Goal: Task Accomplishment & Management: Manage account settings

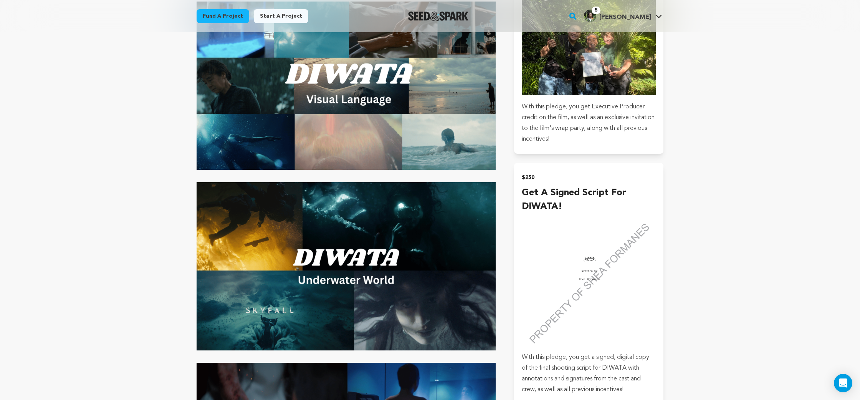
scroll to position [2105, 0]
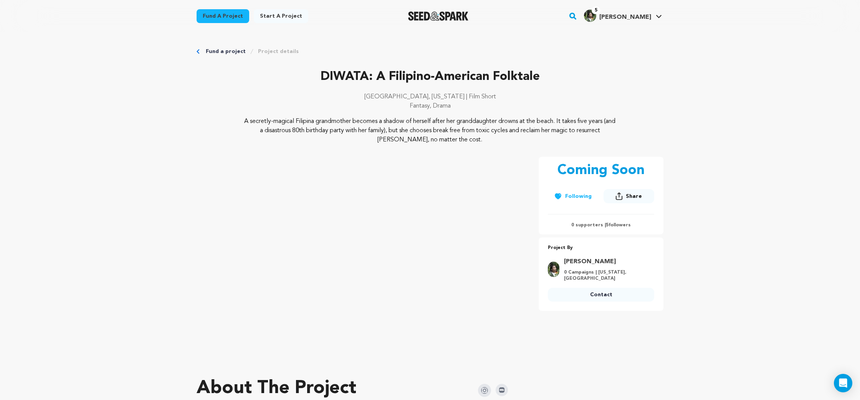
click at [663, 14] on link "5 Shea F. Shea F." at bounding box center [623, 15] width 81 height 14
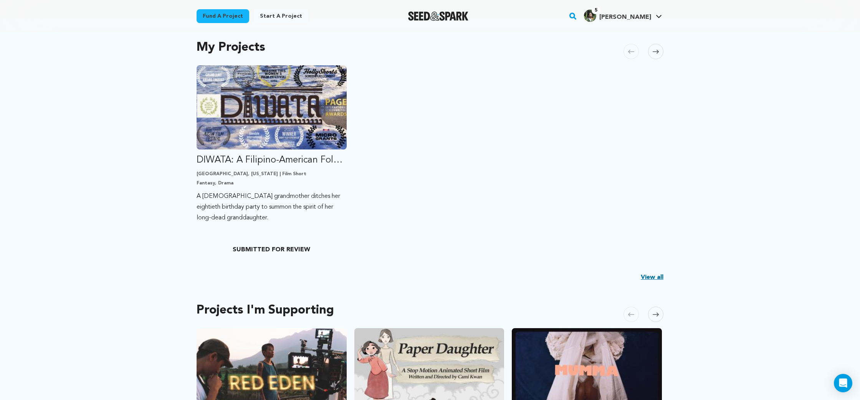
scroll to position [160, 0]
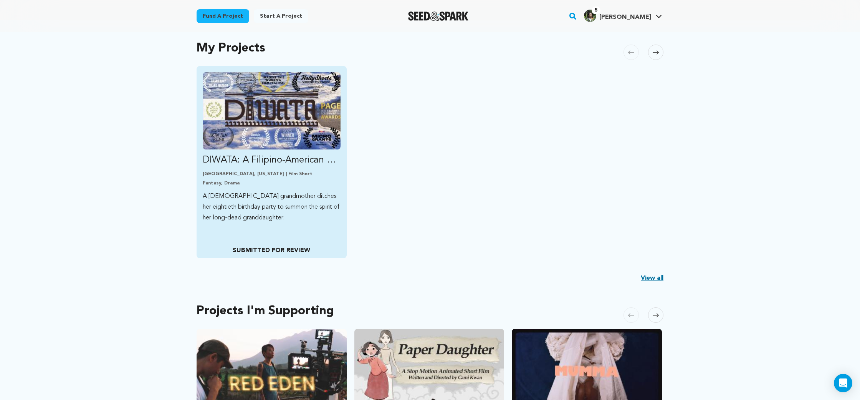
click at [298, 149] on link "DIWATA: A Filipino-American Folktale Seattle, Washington | Film Short Fantasy, …" at bounding box center [272, 147] width 138 height 151
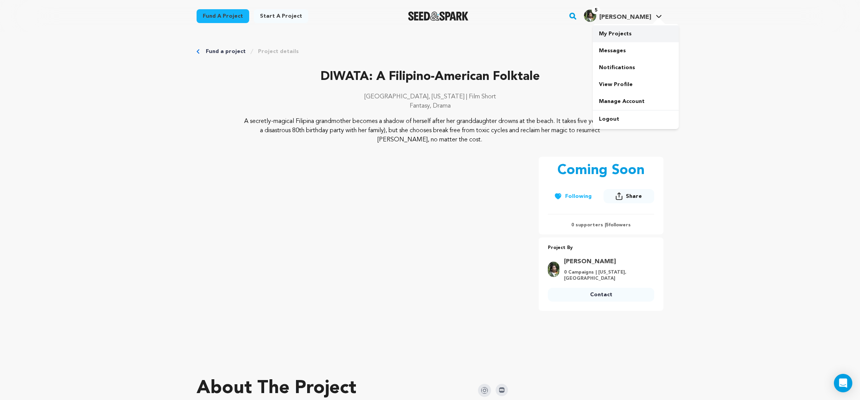
click at [642, 29] on link "My Projects" at bounding box center [636, 33] width 86 height 17
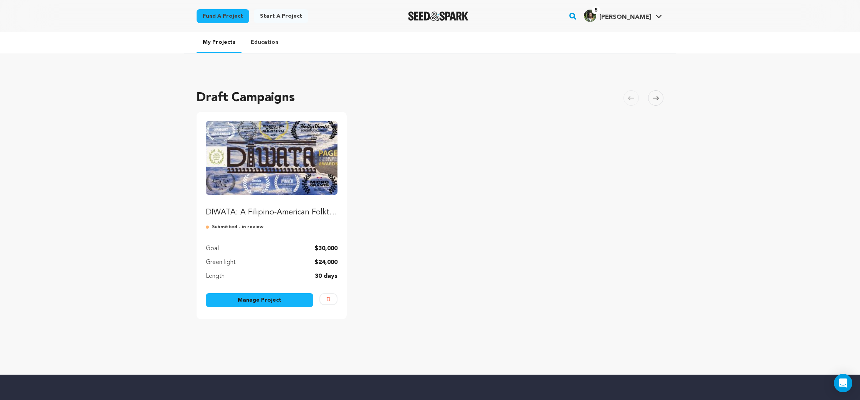
click at [291, 302] on link "Manage Project" at bounding box center [260, 300] width 108 height 14
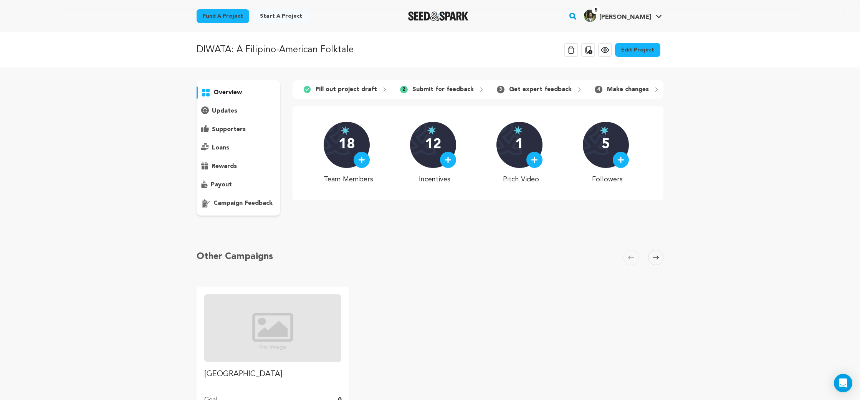
click at [653, 54] on link "Edit Project" at bounding box center [637, 50] width 45 height 14
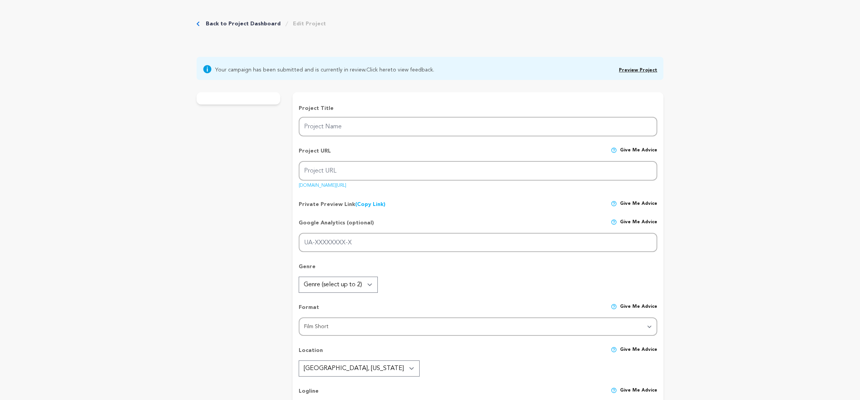
type input "DIWATA: A Filipino-American Folktale"
type input "diwata"
type input "A [DEMOGRAPHIC_DATA] grandmother ditches her eightieth birthday party to summon…"
type textarea "A secretly-magical Filipina grandmother becomes a shadow of herself after her g…"
type textarea "[PERSON_NAME] captures the pain of being forgotten and the joy of being found. …"
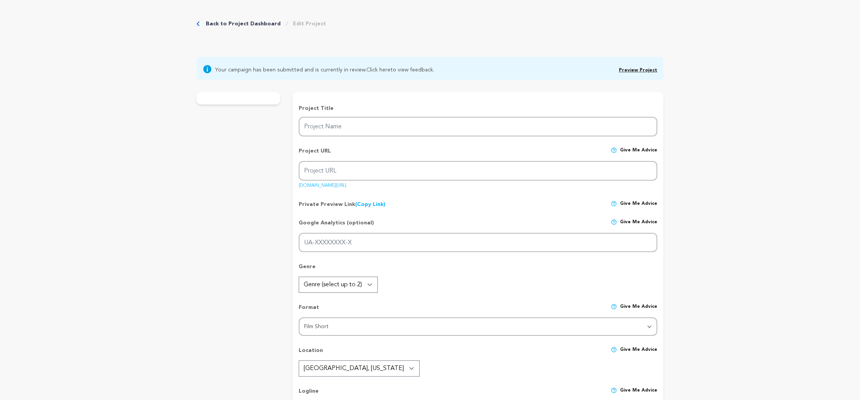
type textarea "We are fiscally sponsored by the Northwest Film Forum. [PERSON_NAME] was a Fina…"
radio input "true"
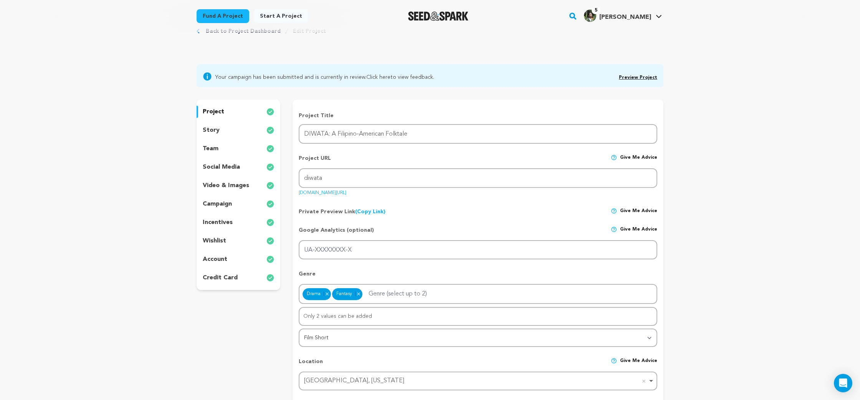
scroll to position [27, 0]
click at [232, 249] on div "project story team social media video & images campaign incentives wishlist acc…" at bounding box center [239, 193] width 84 height 191
click at [227, 146] on div "team" at bounding box center [239, 147] width 84 height 12
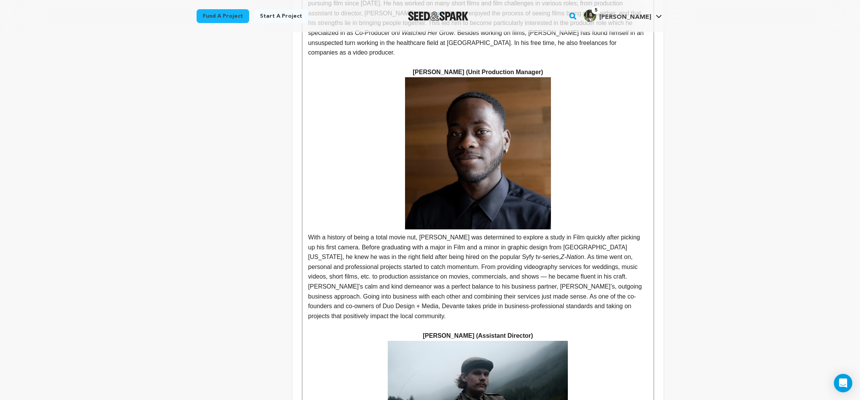
scroll to position [1521, 0]
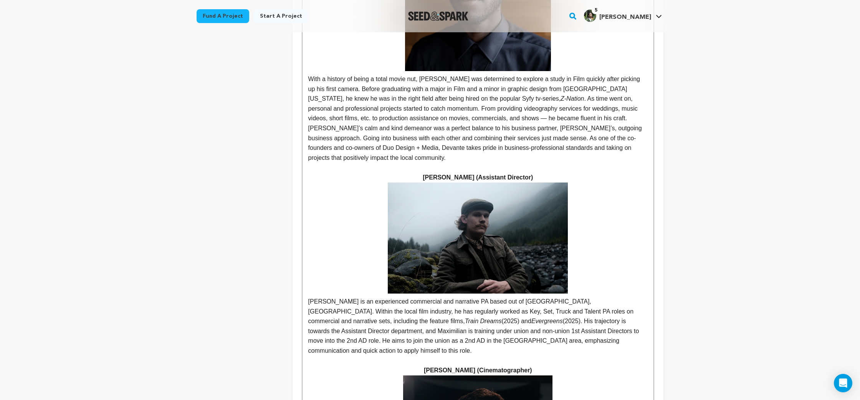
click at [324, 297] on p "[PERSON_NAME] is an experienced commercial and narrative PA based out of [GEOGR…" at bounding box center [478, 326] width 340 height 59
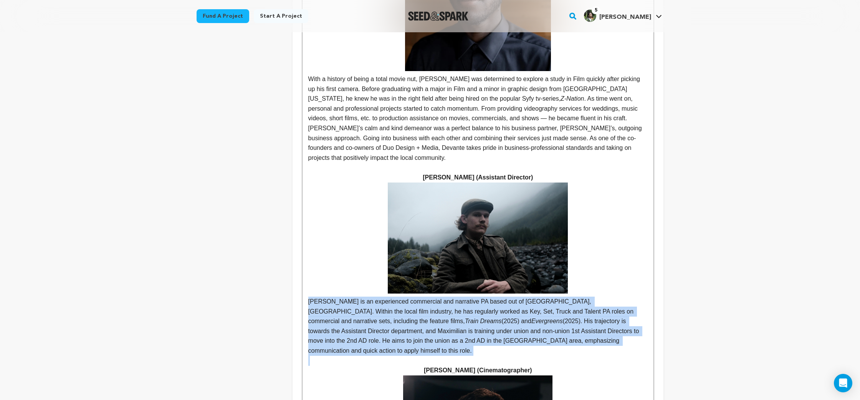
drag, startPoint x: 324, startPoint y: 174, endPoint x: 632, endPoint y: 212, distance: 310.4
click at [632, 297] on p "[PERSON_NAME] is an experienced commercial and narrative PA based out of [GEOGR…" at bounding box center [478, 326] width 340 height 59
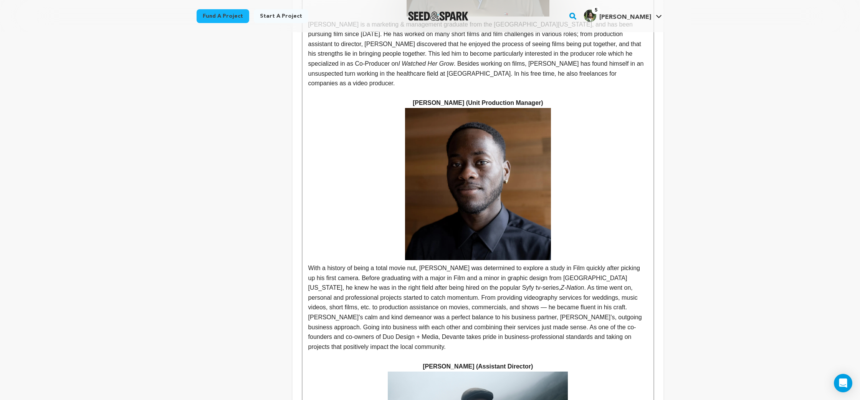
scroll to position [1443, 0]
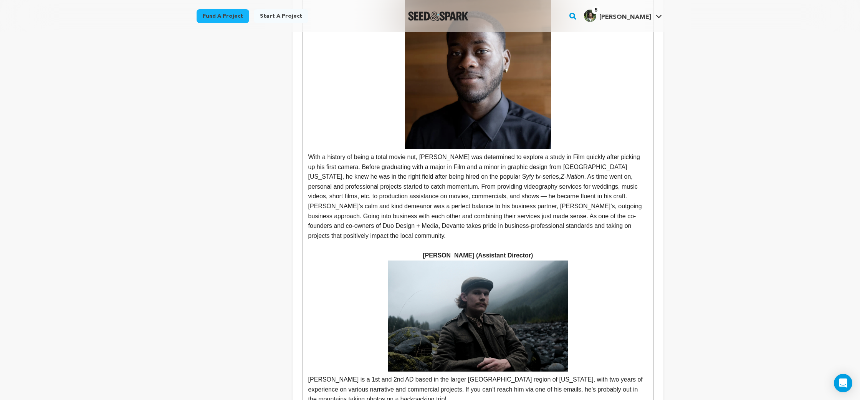
click at [530, 375] on p "[PERSON_NAME] is a 1st and 2nd AD based in the larger [GEOGRAPHIC_DATA] region …" at bounding box center [478, 390] width 340 height 30
click at [551, 375] on p "[PERSON_NAME] is a 1st and 2nd AD based in the larger [GEOGRAPHIC_DATA] region …" at bounding box center [478, 390] width 340 height 30
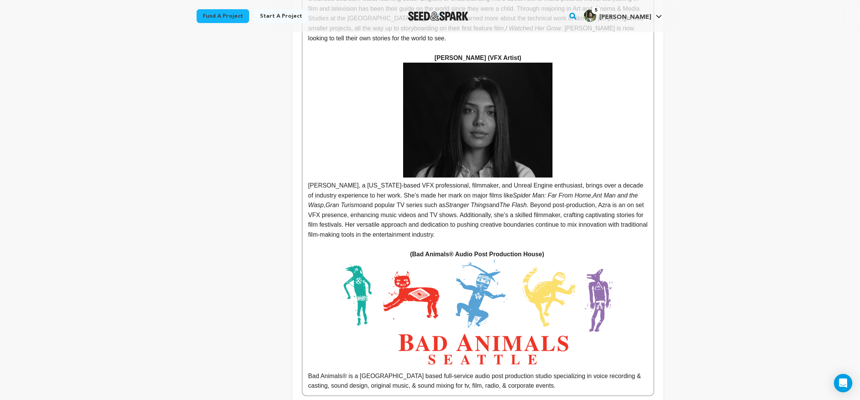
scroll to position [5409, 0]
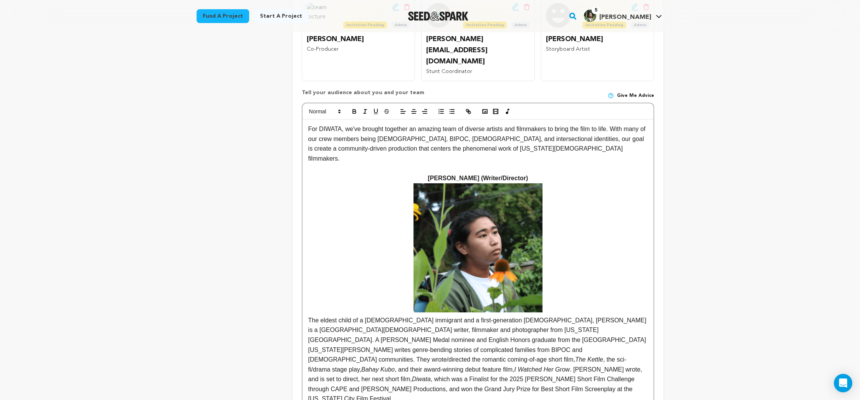
scroll to position [604, 0]
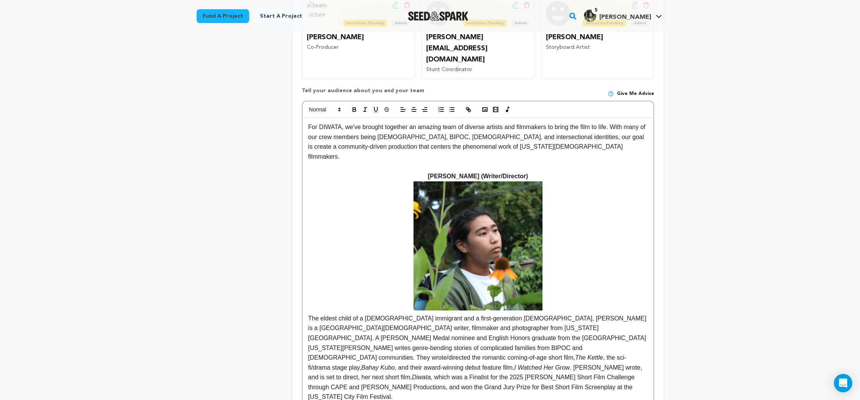
click at [602, 281] on p "The eldest child of a [DEMOGRAPHIC_DATA] immigrant and a first-generation [DEMO…" at bounding box center [478, 291] width 340 height 220
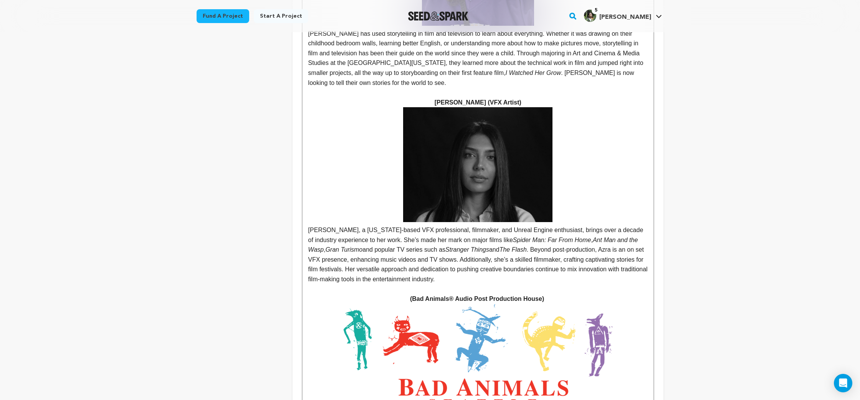
scroll to position [5407, 0]
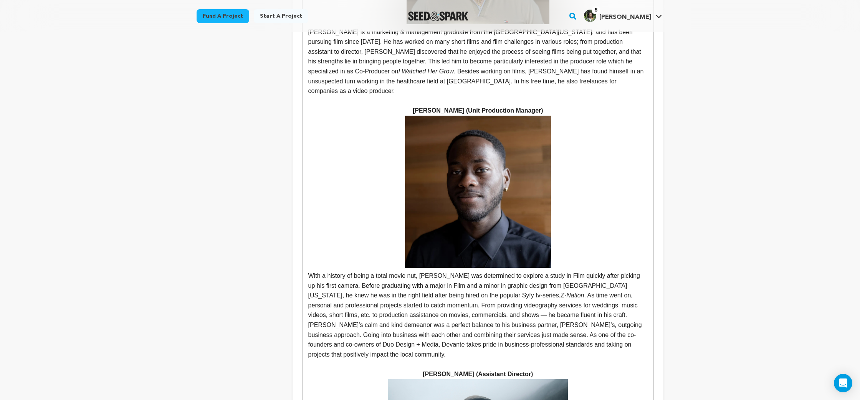
scroll to position [1338, 0]
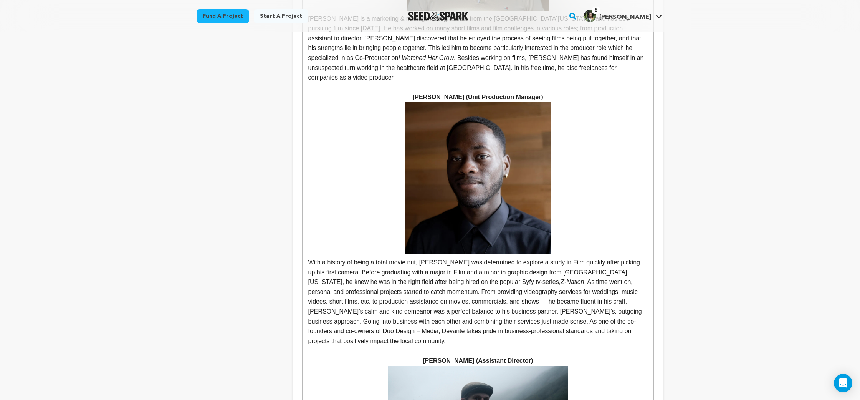
click at [315, 149] on p "With a history of being a total movie nut, [PERSON_NAME] was determined to expl…" at bounding box center [478, 224] width 340 height 244
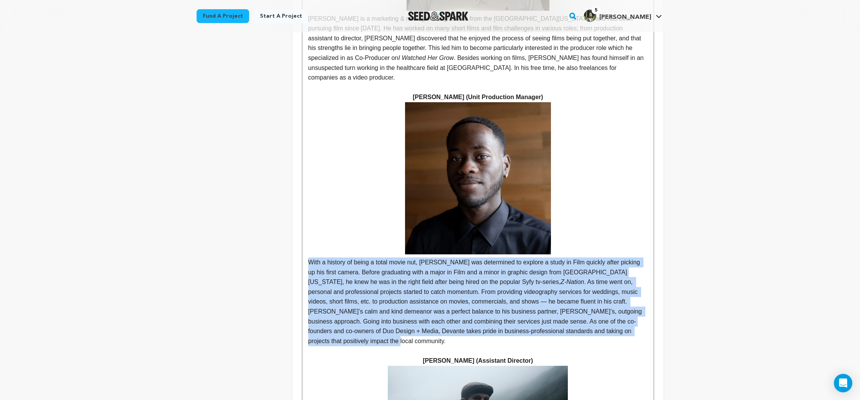
drag, startPoint x: 315, startPoint y: 149, endPoint x: 338, endPoint y: 224, distance: 78.8
click at [338, 224] on p "With a history of being a total movie nut, [PERSON_NAME] was determined to expl…" at bounding box center [478, 224] width 340 height 244
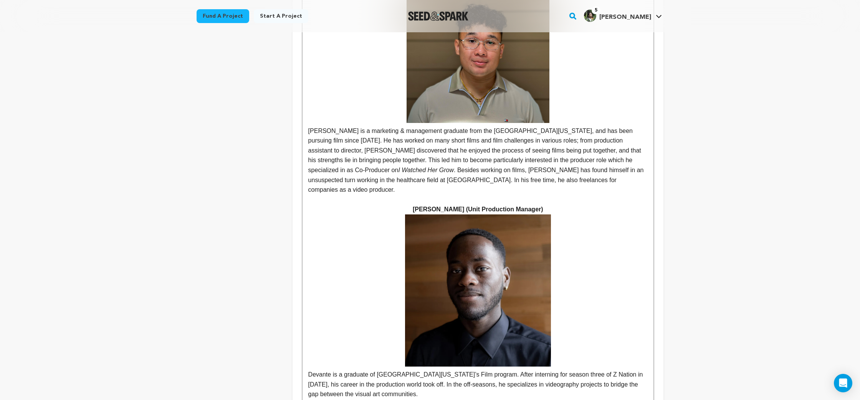
scroll to position [1393, 0]
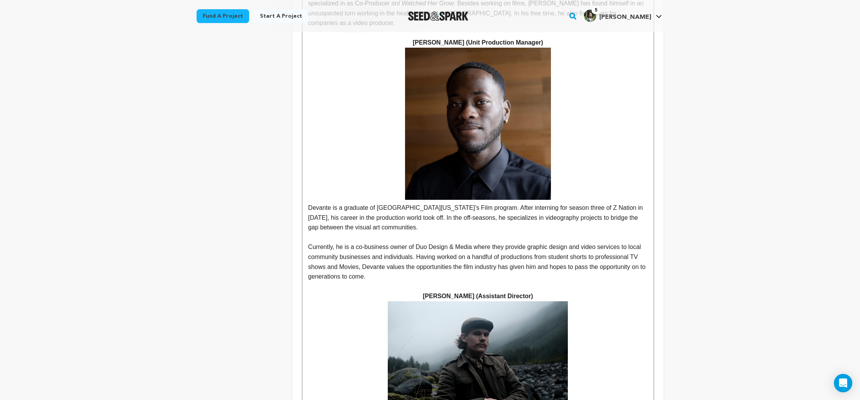
click at [343, 242] on p "Currently, he is a co-business owner of Duo Design & Media where they provide g…" at bounding box center [478, 261] width 340 height 39
click at [394, 242] on p "Currently, he is a co-business owner of Duo Design & Media where they provide g…" at bounding box center [478, 261] width 340 height 39
drag, startPoint x: 605, startPoint y: 91, endPoint x: 626, endPoint y: 93, distance: 21.6
click at [626, 93] on p "Devante is a graduate of [GEOGRAPHIC_DATA][US_STATE]’s Film program. After inte…" at bounding box center [478, 140] width 340 height 185
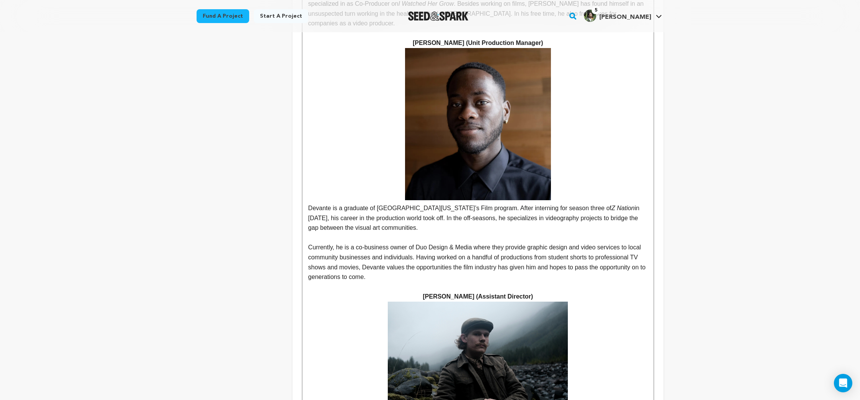
click at [605, 114] on p "Devante is a graduate of [GEOGRAPHIC_DATA][US_STATE]’s Film program. After inte…" at bounding box center [478, 140] width 340 height 185
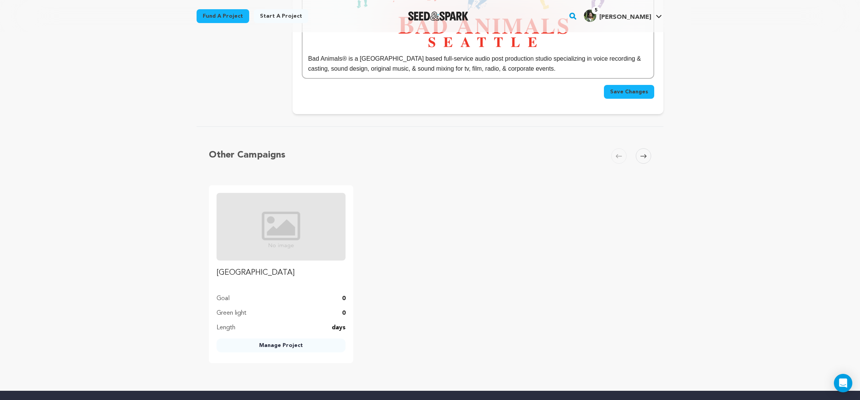
scroll to position [5576, 0]
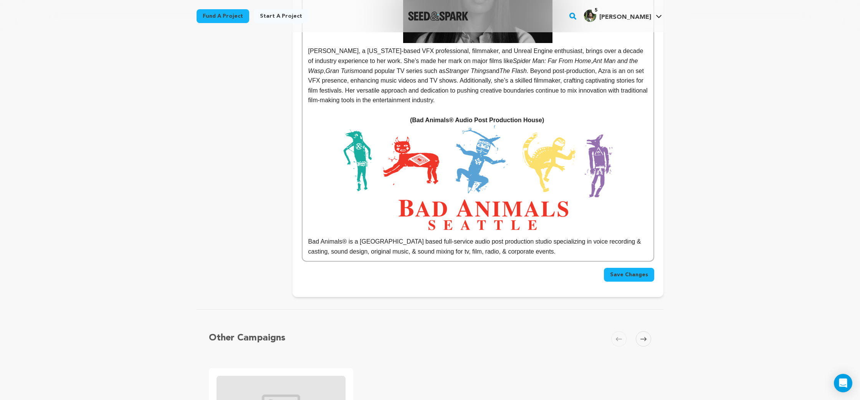
click at [644, 271] on span "Save Changes" at bounding box center [629, 275] width 38 height 8
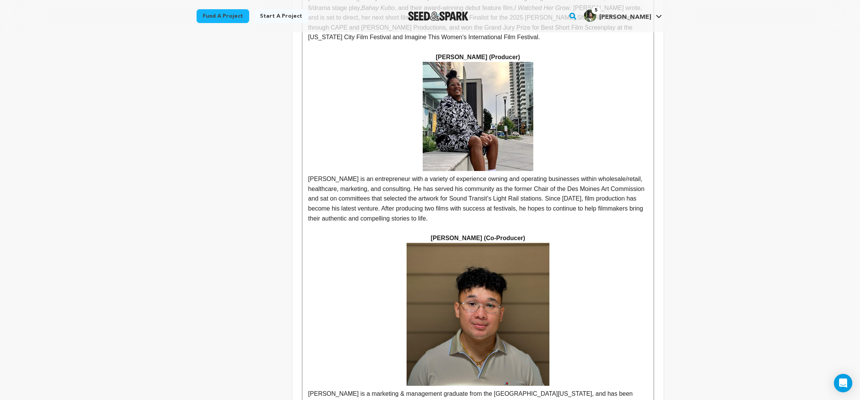
scroll to position [948, 0]
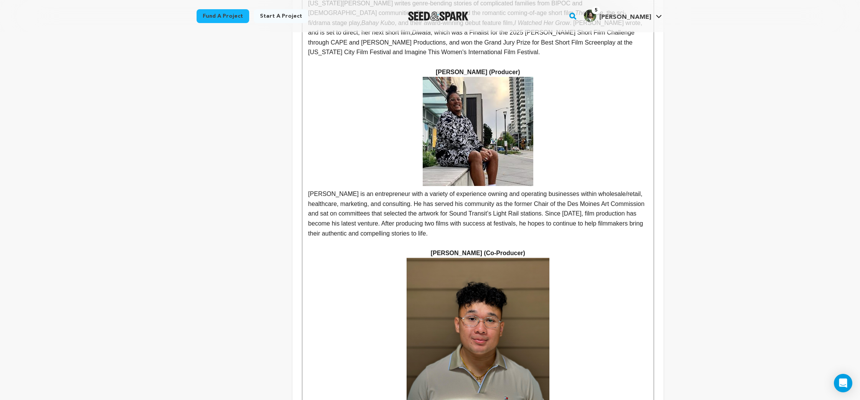
click at [369, 85] on p "[PERSON_NAME] is an entrepreneur with a variety of experience owning and operat…" at bounding box center [478, 157] width 340 height 161
click at [372, 111] on p "[PERSON_NAME] is a [US_STATE]-based entrepreneur with a variety of experience o…" at bounding box center [478, 157] width 340 height 161
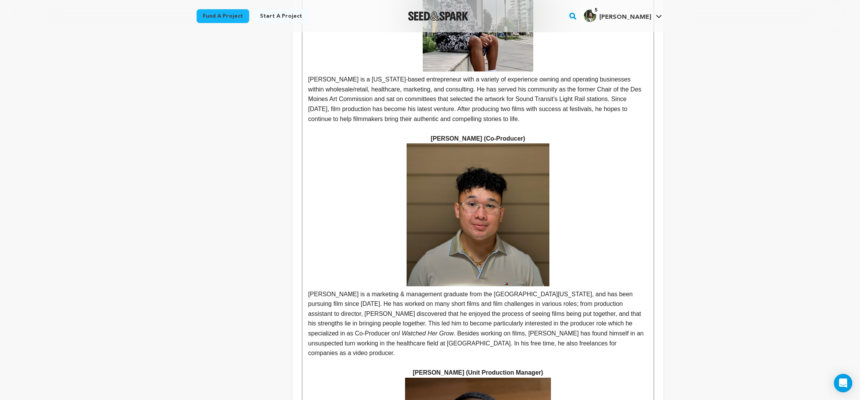
scroll to position [1063, 0]
click at [402, 289] on p "[PERSON_NAME] is a marketing & management graduate from the [GEOGRAPHIC_DATA][U…" at bounding box center [478, 323] width 340 height 69
click at [494, 289] on p "[PERSON_NAME] is a marketing & management graduate from the [GEOGRAPHIC_DATA][U…" at bounding box center [478, 323] width 340 height 69
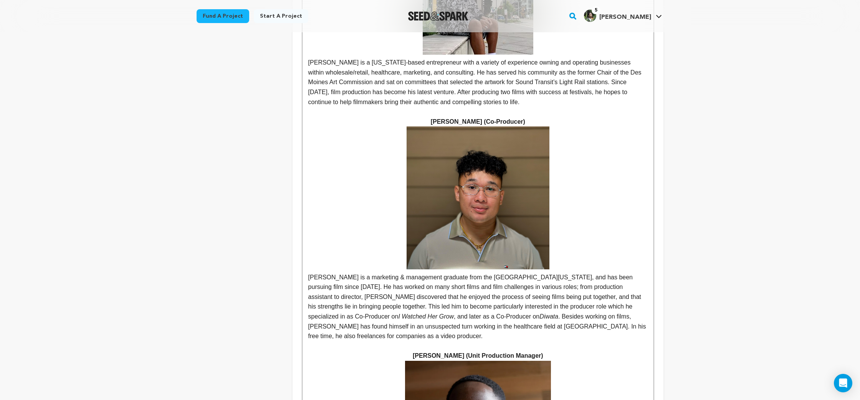
scroll to position [1085, 0]
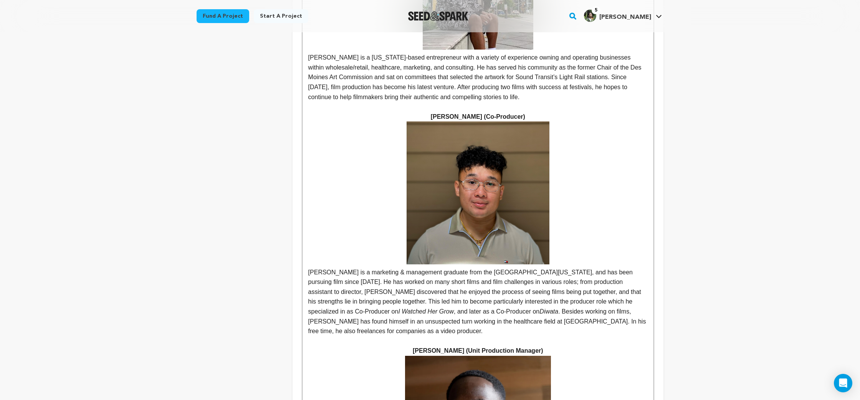
click at [426, 267] on p "[PERSON_NAME] is a marketing & management graduate from the [GEOGRAPHIC_DATA][U…" at bounding box center [478, 301] width 340 height 69
click at [644, 267] on p "[PERSON_NAME] is a marketing & management graduate from the [GEOGRAPHIC_DATA][U…" at bounding box center [478, 301] width 340 height 69
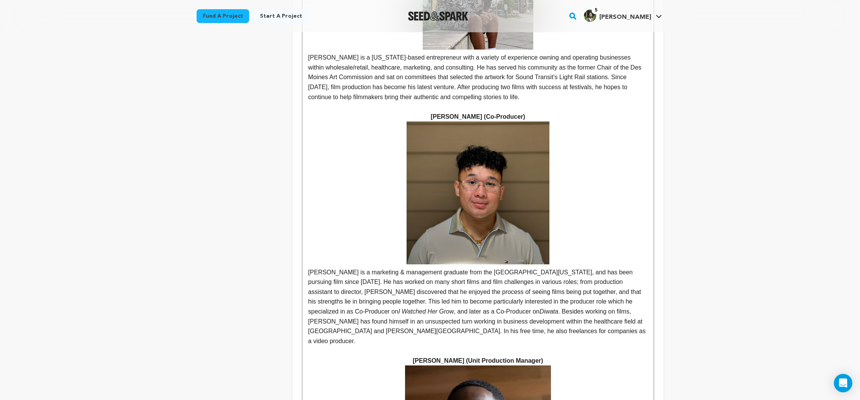
click at [562, 267] on p "[PERSON_NAME] is a marketing & management graduate from the [GEOGRAPHIC_DATA][U…" at bounding box center [478, 306] width 340 height 79
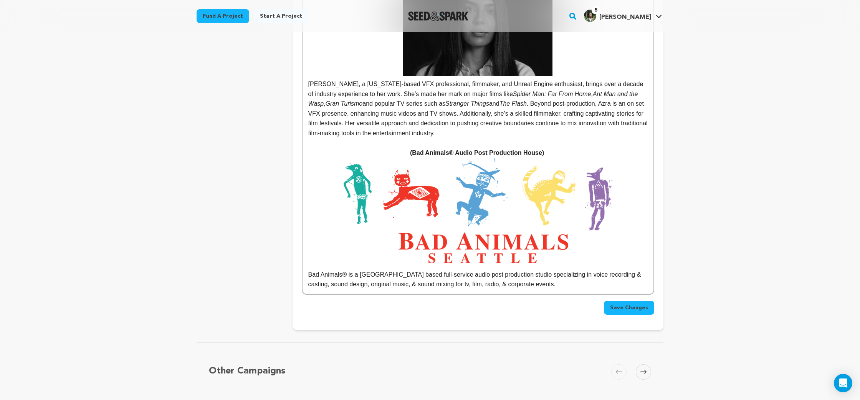
scroll to position [5452, 0]
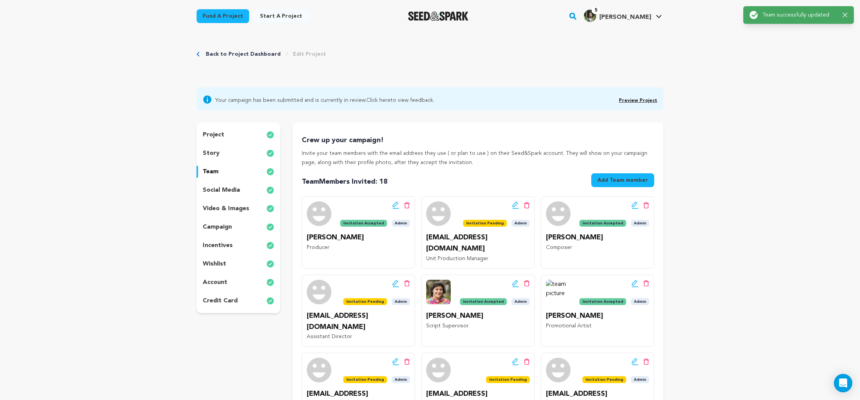
scroll to position [0, 0]
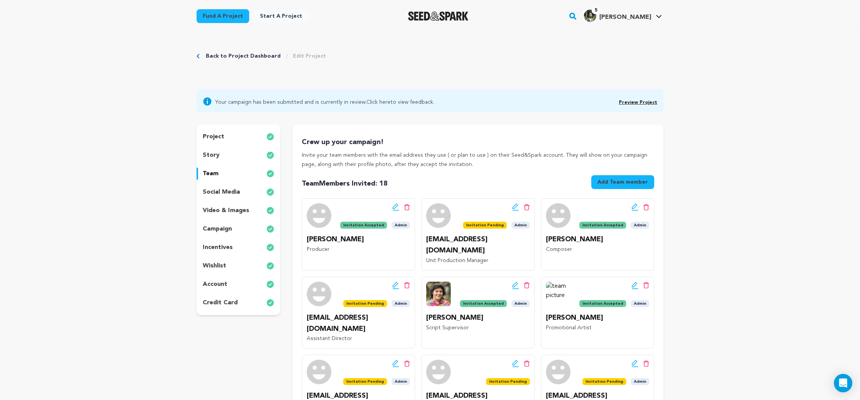
click at [647, 102] on link "Preview Project" at bounding box center [638, 102] width 38 height 5
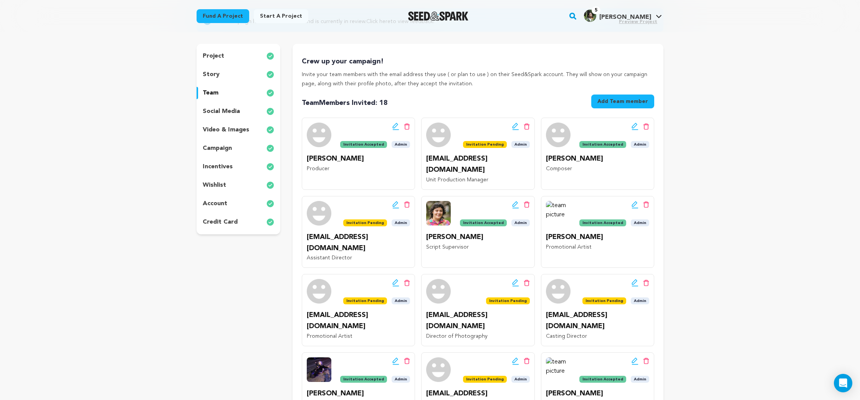
scroll to position [87, 0]
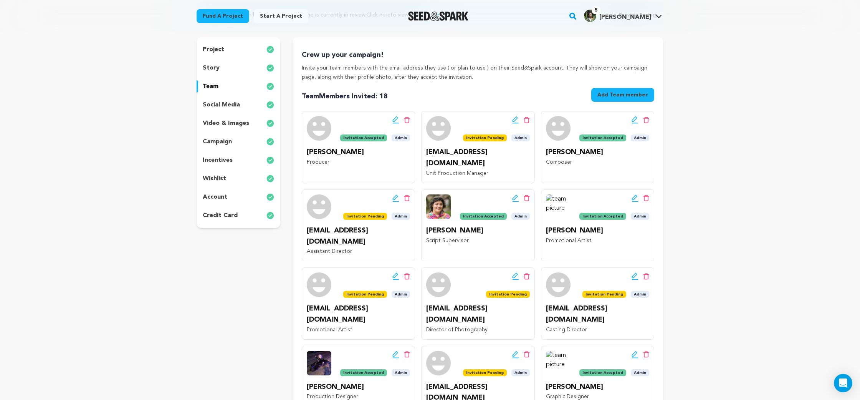
click at [239, 67] on div "story" at bounding box center [239, 68] width 84 height 12
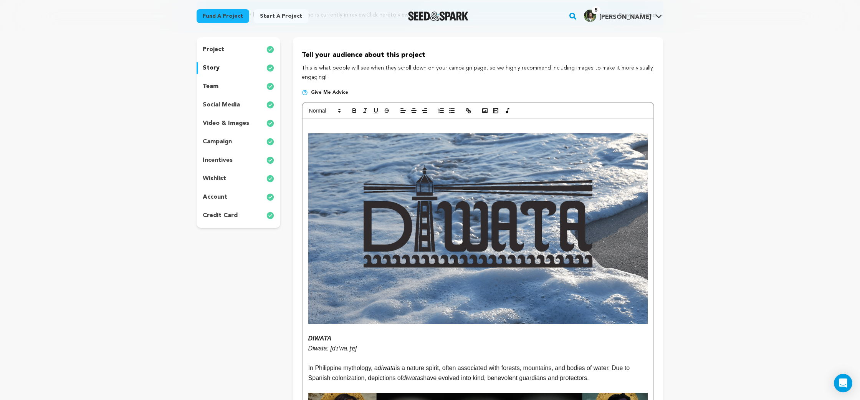
click at [234, 48] on div "project" at bounding box center [239, 49] width 84 height 12
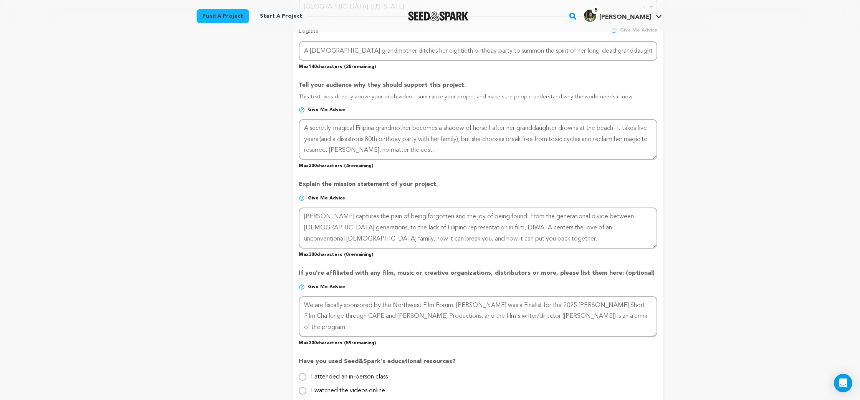
scroll to position [399, 0]
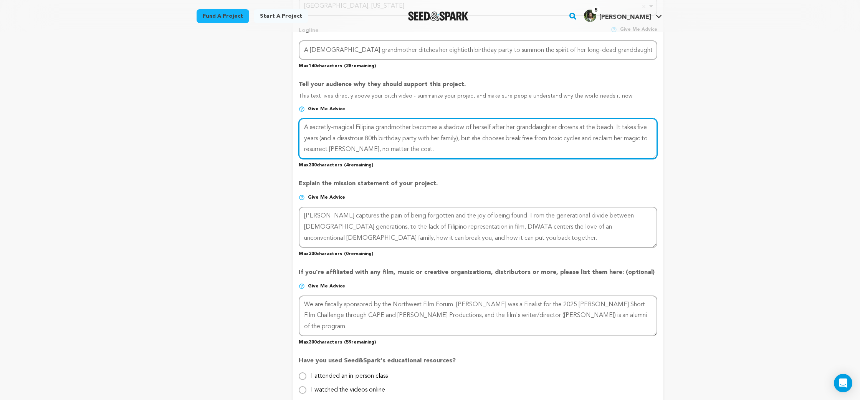
click at [624, 128] on textarea at bounding box center [478, 138] width 359 height 41
drag, startPoint x: 624, startPoint y: 128, endPoint x: 635, endPoint y: 129, distance: 10.8
click at [635, 129] on textarea at bounding box center [478, 138] width 359 height 41
click at [445, 140] on textarea at bounding box center [478, 138] width 359 height 41
drag, startPoint x: 445, startPoint y: 140, endPoint x: 466, endPoint y: 138, distance: 21.2
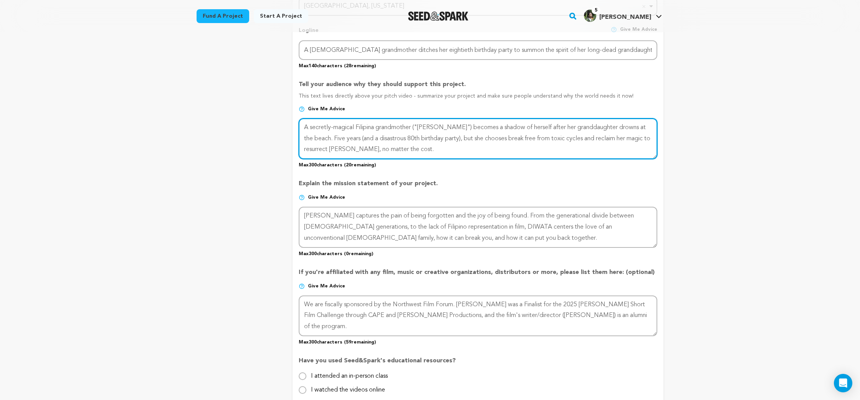
click at [466, 138] on textarea at bounding box center [478, 138] width 359 height 41
click at [601, 139] on textarea at bounding box center [478, 138] width 359 height 41
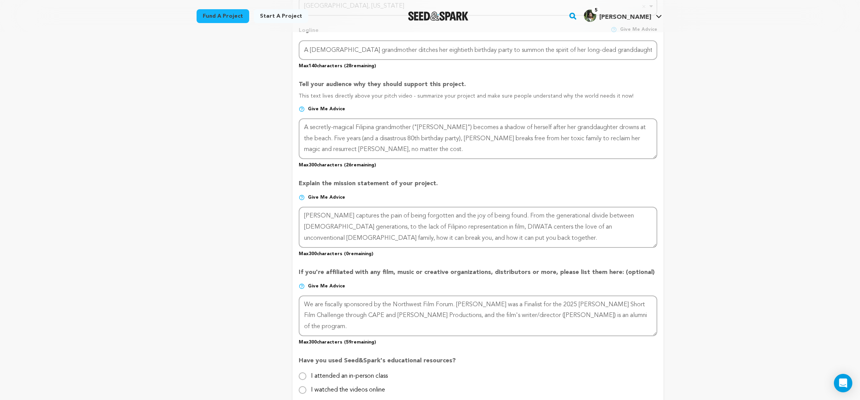
click at [585, 170] on div "Project Title Project Name DIWATA: A [DEMOGRAPHIC_DATA]-American Folktale Proje…" at bounding box center [478, 132] width 359 height 791
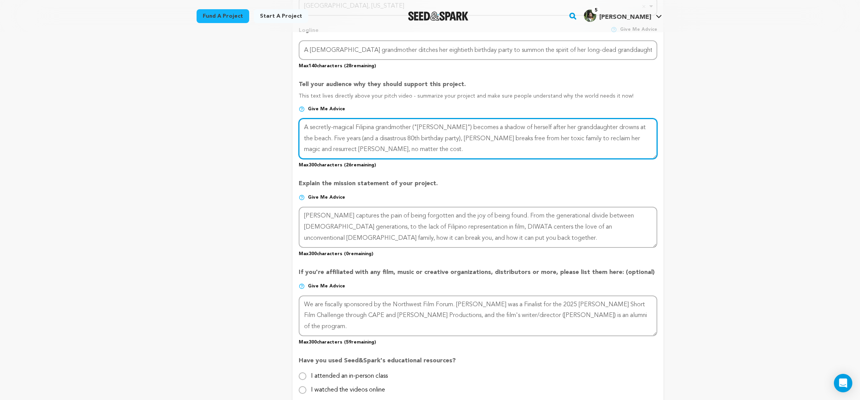
click at [434, 140] on textarea at bounding box center [478, 138] width 359 height 41
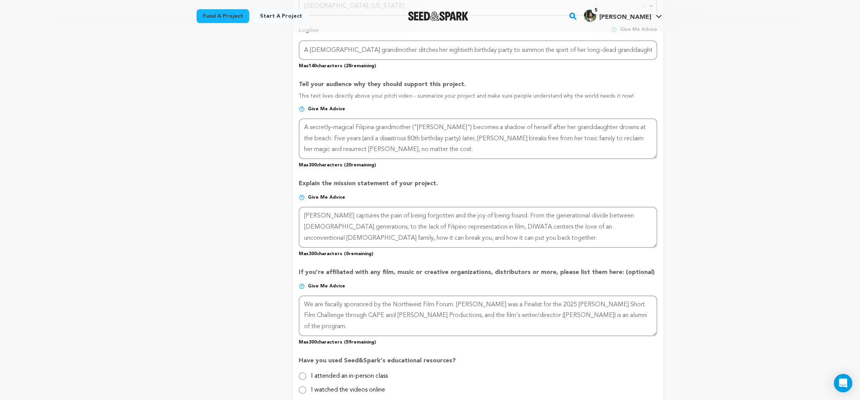
click at [480, 179] on p "Explain the mission statement of your project." at bounding box center [478, 186] width 359 height 15
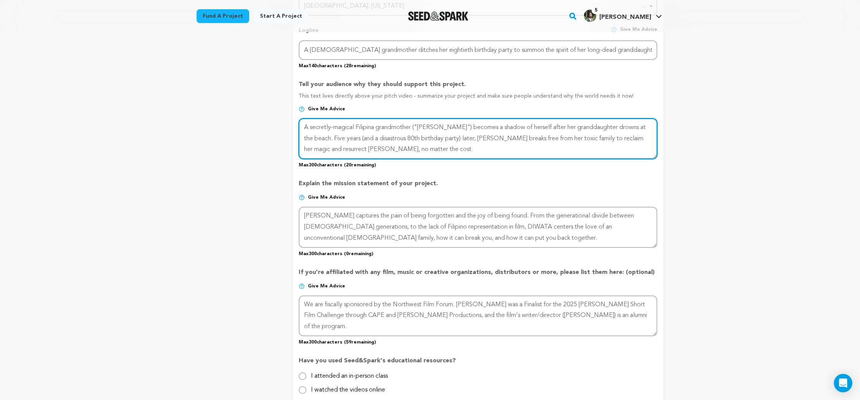
click at [328, 151] on textarea at bounding box center [478, 138] width 359 height 41
drag, startPoint x: 328, startPoint y: 151, endPoint x: 368, endPoint y: 151, distance: 39.9
click at [368, 151] on textarea at bounding box center [478, 138] width 359 height 41
click at [441, 125] on textarea at bounding box center [478, 138] width 359 height 41
drag, startPoint x: 441, startPoint y: 125, endPoint x: 506, endPoint y: 129, distance: 65.4
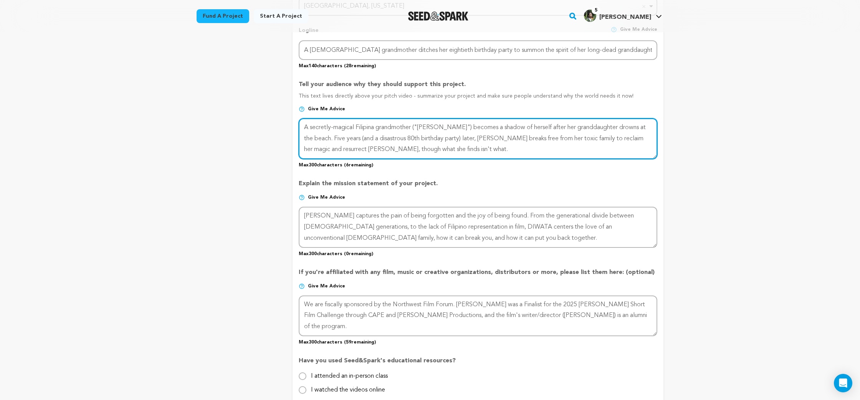
click at [506, 129] on textarea at bounding box center [478, 138] width 359 height 41
click at [438, 127] on textarea at bounding box center [478, 138] width 359 height 41
paste textarea "A secretly-magical Filipina grandmother ("Lola")"
click at [436, 128] on textarea at bounding box center [478, 138] width 359 height 41
click at [605, 129] on textarea at bounding box center [478, 138] width 359 height 41
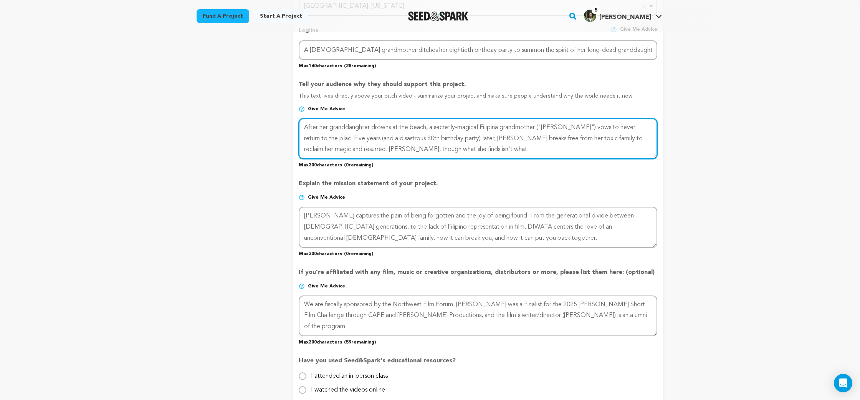
click at [355, 154] on textarea at bounding box center [478, 138] width 359 height 41
click at [356, 149] on textarea at bounding box center [478, 138] width 359 height 41
drag, startPoint x: 356, startPoint y: 149, endPoint x: 442, endPoint y: 149, distance: 85.7
click at [442, 149] on textarea at bounding box center [478, 138] width 359 height 41
click at [314, 137] on textarea at bounding box center [478, 138] width 359 height 41
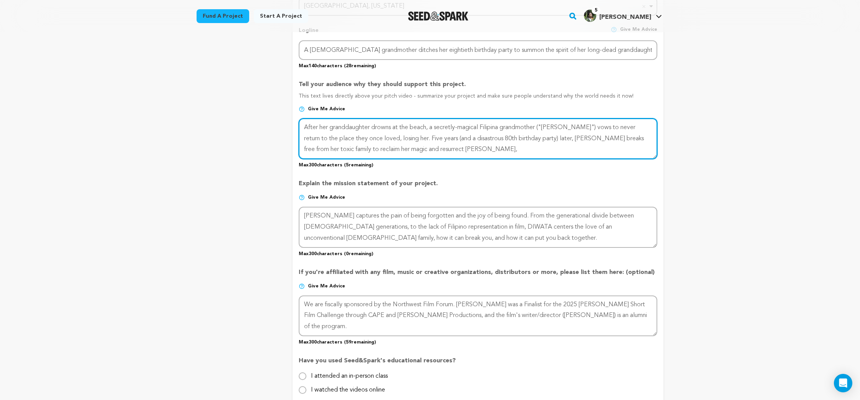
click at [578, 128] on textarea at bounding box center [478, 138] width 359 height 41
click at [371, 137] on textarea at bounding box center [478, 138] width 359 height 41
drag, startPoint x: 371, startPoint y: 137, endPoint x: 390, endPoint y: 138, distance: 19.2
click at [390, 138] on textarea at bounding box center [478, 138] width 359 height 41
click at [575, 129] on textarea at bounding box center [478, 138] width 359 height 41
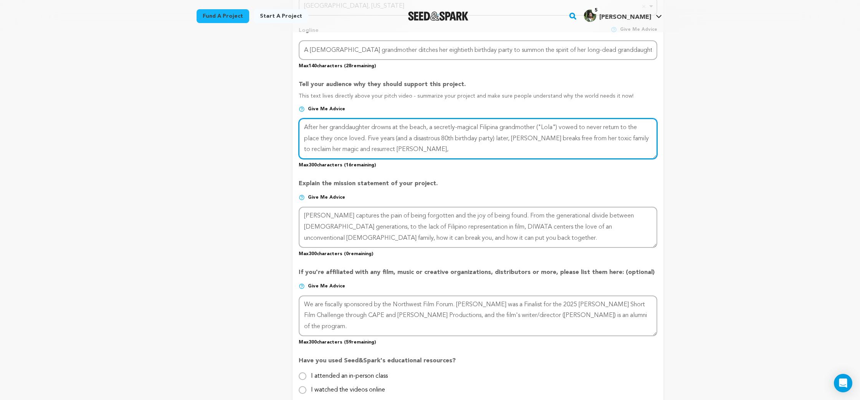
drag, startPoint x: 575, startPoint y: 129, endPoint x: 354, endPoint y: 135, distance: 221.3
click at [354, 135] on textarea at bounding box center [478, 138] width 359 height 41
click at [628, 128] on textarea at bounding box center [478, 138] width 359 height 41
click at [520, 136] on textarea at bounding box center [478, 138] width 359 height 41
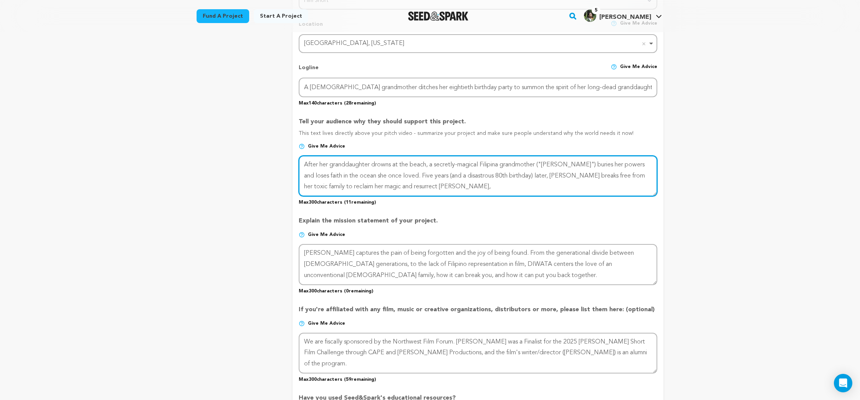
scroll to position [358, 0]
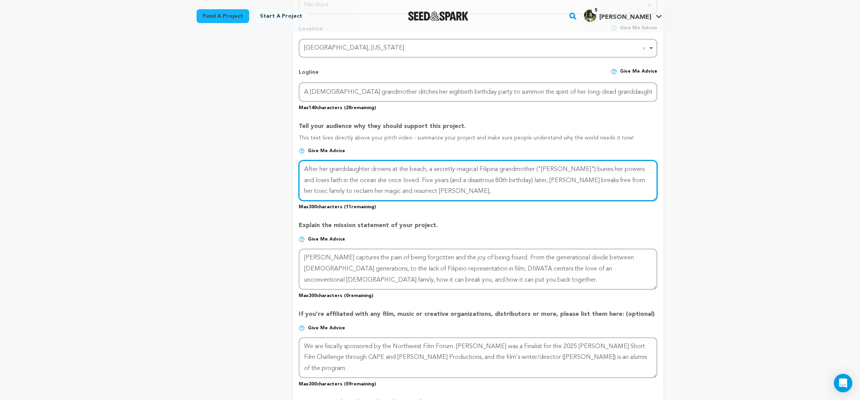
click at [540, 185] on textarea at bounding box center [478, 180] width 359 height 41
click at [541, 187] on textarea at bounding box center [478, 180] width 359 height 41
click at [375, 192] on textarea at bounding box center [478, 180] width 359 height 41
click at [449, 194] on textarea at bounding box center [478, 180] width 359 height 41
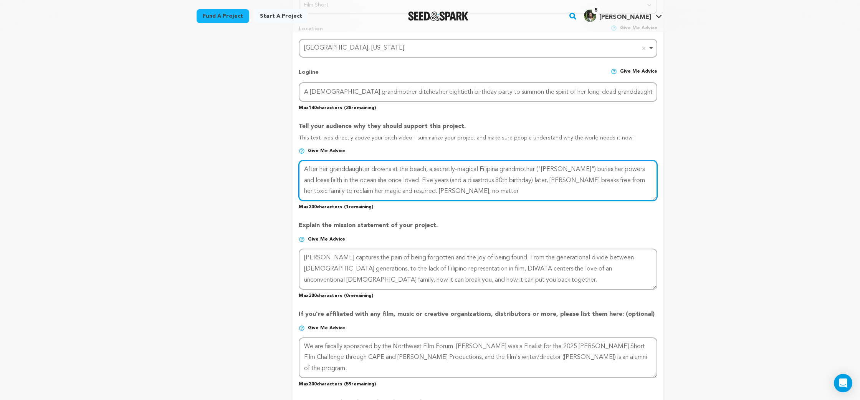
click at [633, 169] on textarea at bounding box center [478, 180] width 359 height 41
drag, startPoint x: 633, startPoint y: 169, endPoint x: 320, endPoint y: 182, distance: 312.9
click at [320, 182] on textarea at bounding box center [478, 180] width 359 height 41
click at [627, 182] on textarea at bounding box center [478, 180] width 359 height 41
drag, startPoint x: 627, startPoint y: 182, endPoint x: 648, endPoint y: 182, distance: 21.1
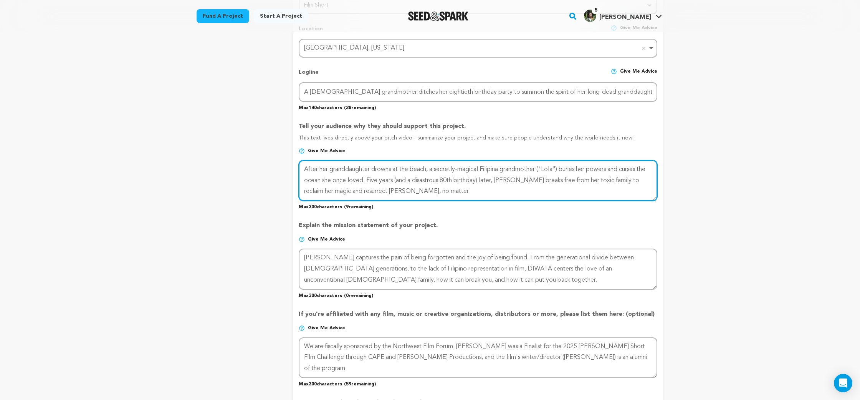
click at [648, 182] on textarea at bounding box center [478, 180] width 359 height 41
click at [625, 180] on textarea at bounding box center [478, 180] width 359 height 41
drag, startPoint x: 625, startPoint y: 180, endPoint x: 629, endPoint y: 192, distance: 12.4
click at [629, 192] on textarea at bounding box center [478, 180] width 359 height 41
click at [611, 180] on textarea at bounding box center [478, 180] width 359 height 41
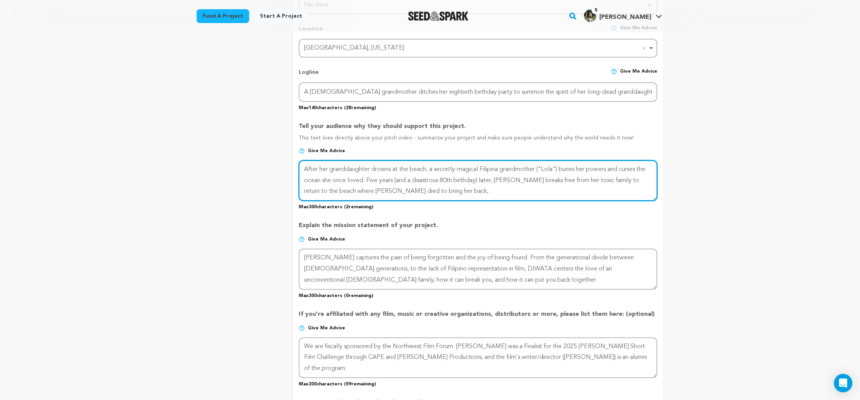
drag, startPoint x: 611, startPoint y: 180, endPoint x: 626, endPoint y: 183, distance: 15.2
click at [626, 183] on textarea at bounding box center [478, 180] width 359 height 41
click at [573, 189] on textarea at bounding box center [478, 180] width 359 height 41
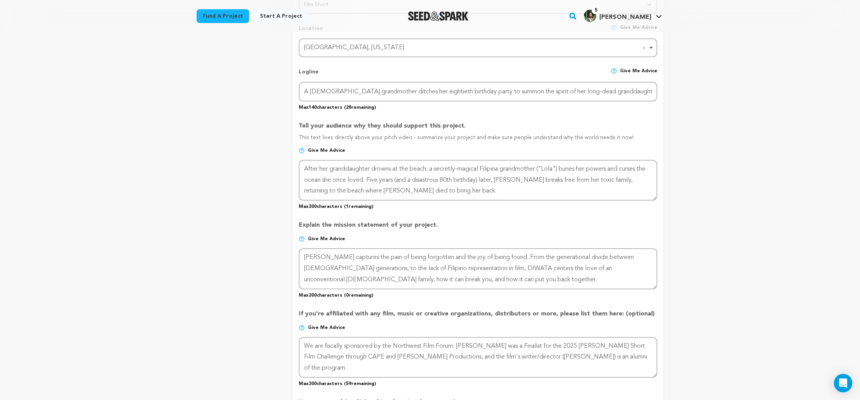
click at [583, 229] on p "Explain the mission statement of your project." at bounding box center [478, 227] width 359 height 15
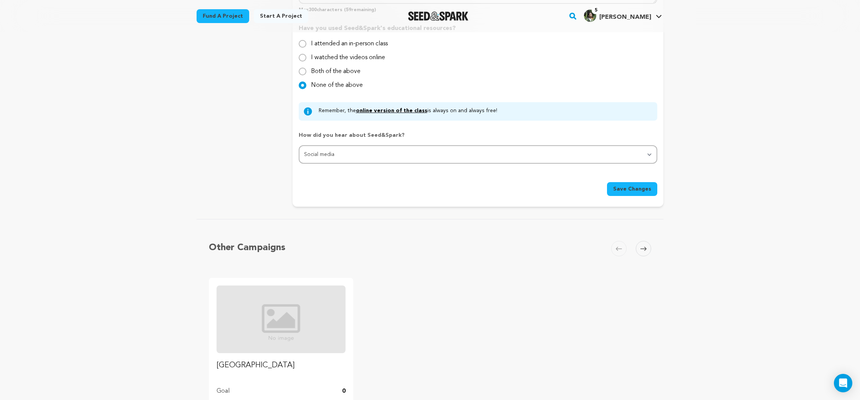
scroll to position [713, 0]
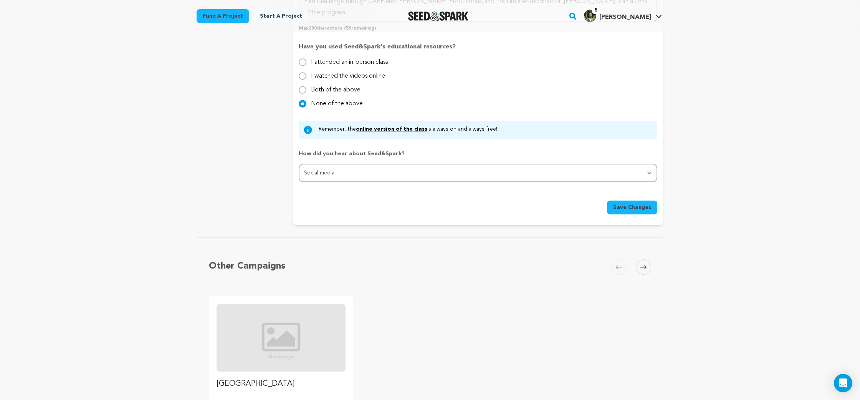
click at [641, 209] on span "Save Changes" at bounding box center [632, 208] width 38 height 8
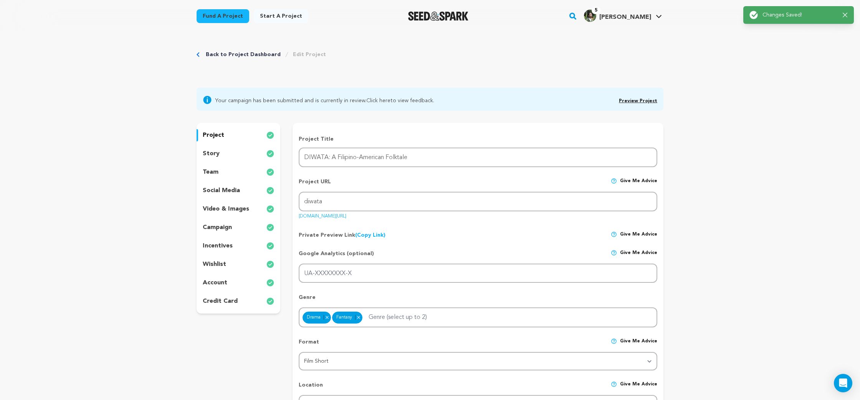
scroll to position [0, 0]
click at [648, 102] on link "Preview Project" at bounding box center [638, 102] width 38 height 5
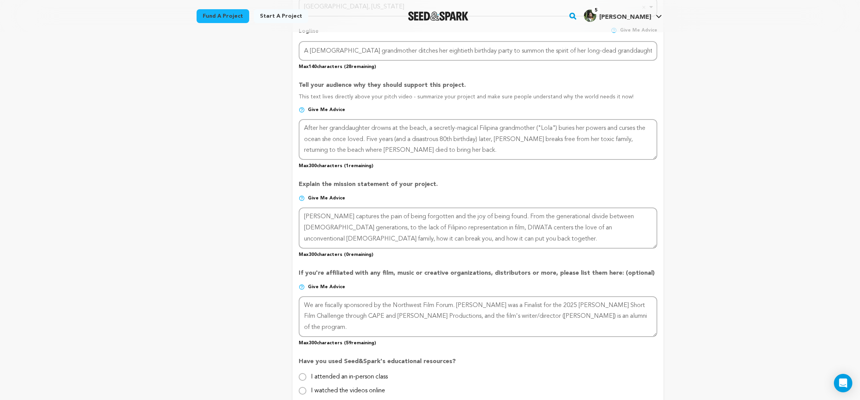
scroll to position [399, 0]
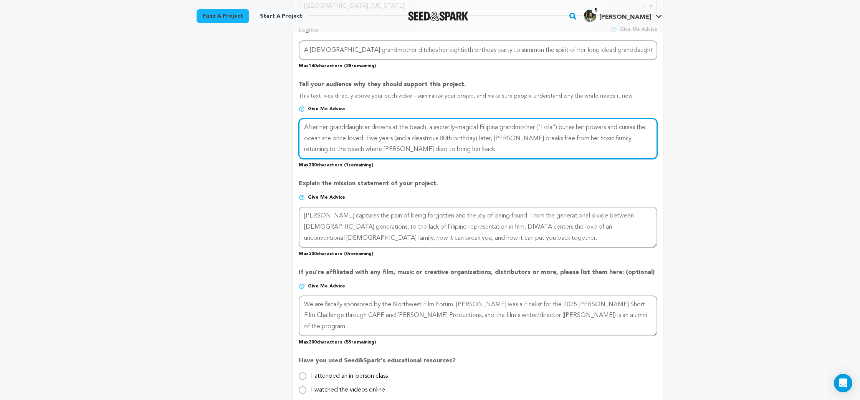
click at [355, 151] on textarea at bounding box center [478, 138] width 359 height 41
drag, startPoint x: 355, startPoint y: 151, endPoint x: 433, endPoint y: 152, distance: 78.0
click at [433, 152] on textarea at bounding box center [478, 138] width 359 height 41
click at [529, 141] on textarea at bounding box center [478, 138] width 359 height 41
drag, startPoint x: 529, startPoint y: 141, endPoint x: 562, endPoint y: 139, distance: 33.9
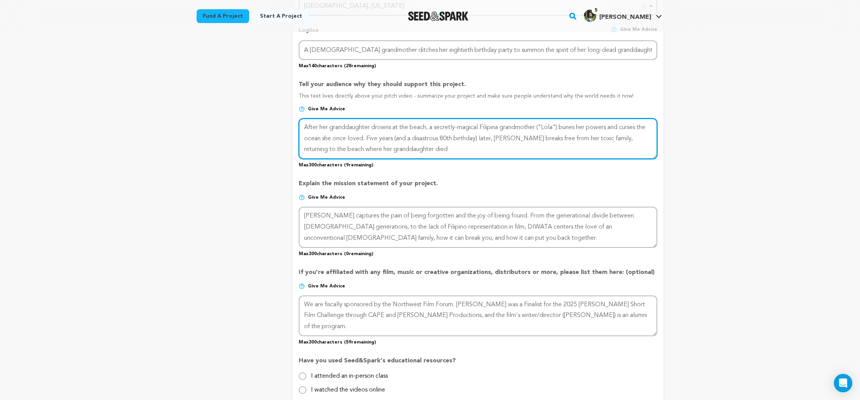
click at [562, 139] on textarea at bounding box center [478, 138] width 359 height 41
click at [632, 127] on textarea at bounding box center [478, 138] width 359 height 41
drag, startPoint x: 632, startPoint y: 127, endPoint x: 368, endPoint y: 139, distance: 264.5
click at [368, 139] on textarea at bounding box center [478, 138] width 359 height 41
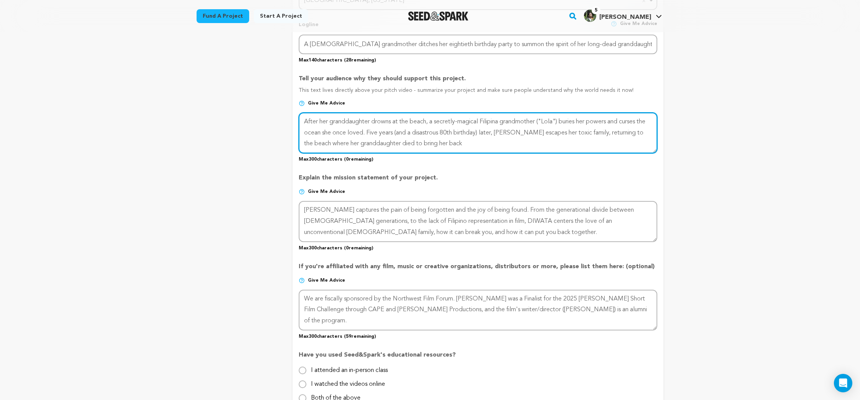
click at [358, 138] on textarea at bounding box center [478, 133] width 359 height 41
click at [351, 132] on textarea at bounding box center [478, 133] width 359 height 41
click at [447, 143] on textarea at bounding box center [478, 133] width 359 height 41
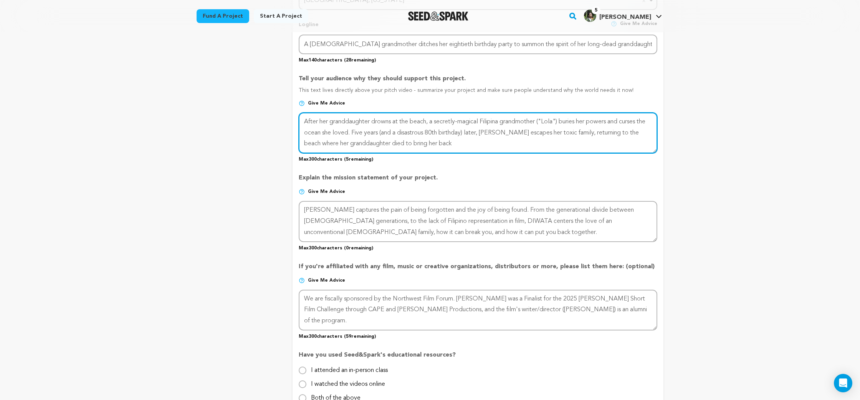
click at [570, 122] on textarea at bounding box center [478, 133] width 359 height 41
drag, startPoint x: 570, startPoint y: 122, endPoint x: 350, endPoint y: 133, distance: 219.6
click at [350, 133] on textarea at bounding box center [478, 133] width 359 height 41
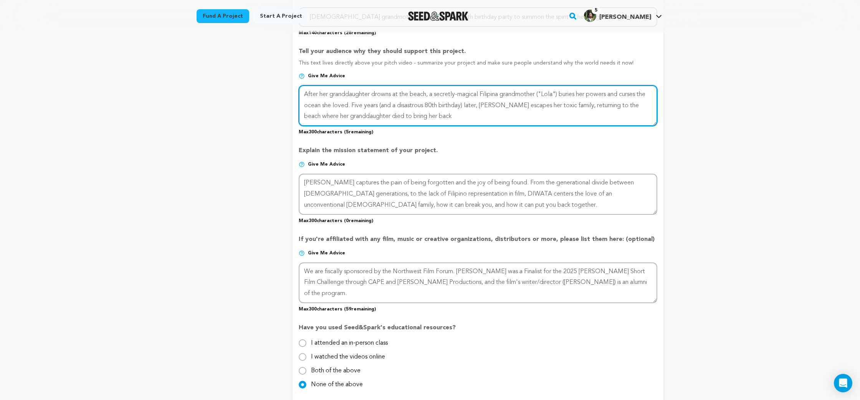
scroll to position [434, 0]
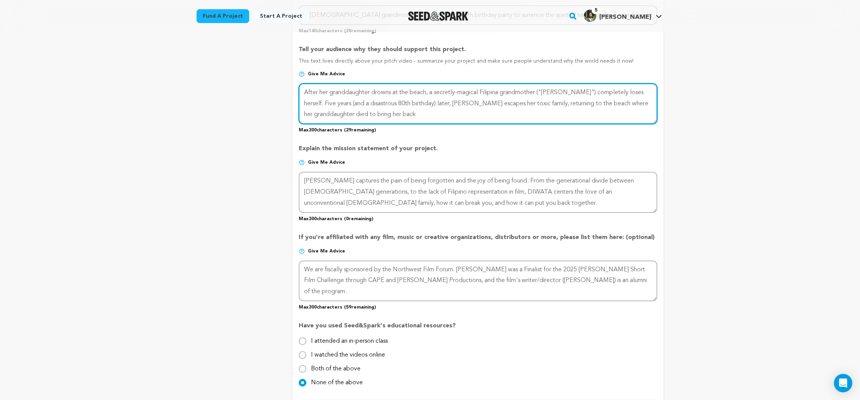
click at [401, 118] on textarea at bounding box center [478, 103] width 359 height 41
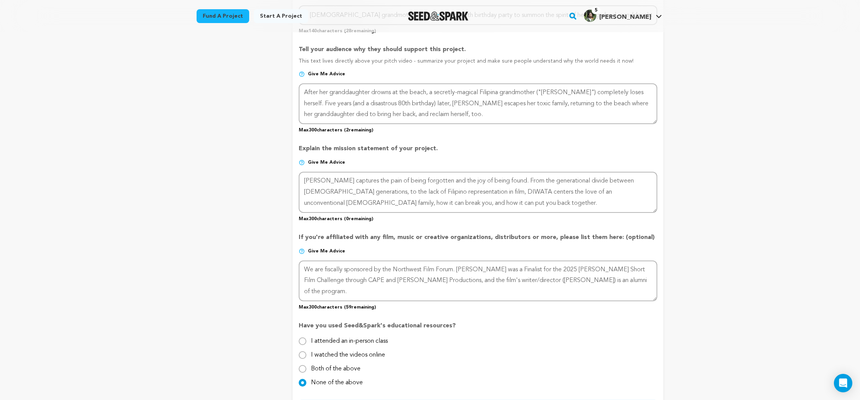
click at [134, 121] on div "Back to Project Dashboard Edit Project Your campaign has been submitted and is …" at bounding box center [430, 291] width 860 height 1386
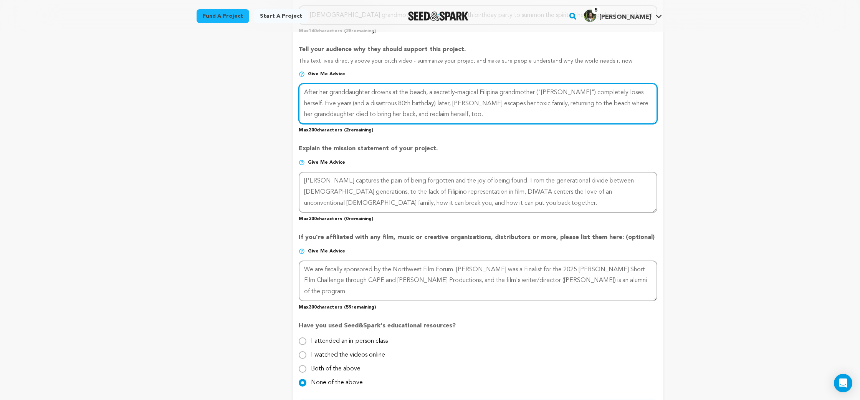
click at [585, 90] on textarea at bounding box center [478, 103] width 359 height 41
drag, startPoint x: 585, startPoint y: 90, endPoint x: 620, endPoint y: 93, distance: 34.7
click at [620, 93] on textarea at bounding box center [478, 103] width 359 height 41
drag, startPoint x: 345, startPoint y: 113, endPoint x: 424, endPoint y: 117, distance: 79.6
click at [424, 117] on textarea at bounding box center [478, 103] width 359 height 41
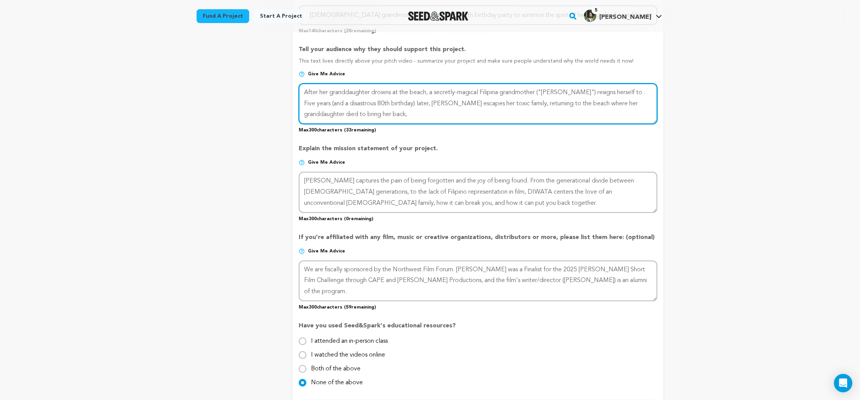
drag, startPoint x: 613, startPoint y: 92, endPoint x: 612, endPoint y: 106, distance: 14.6
click at [613, 92] on textarea at bounding box center [478, 103] width 359 height 41
click at [575, 114] on textarea at bounding box center [478, 103] width 359 height 41
click at [370, 101] on textarea at bounding box center [478, 103] width 359 height 41
drag, startPoint x: 414, startPoint y: 113, endPoint x: 344, endPoint y: 116, distance: 70.0
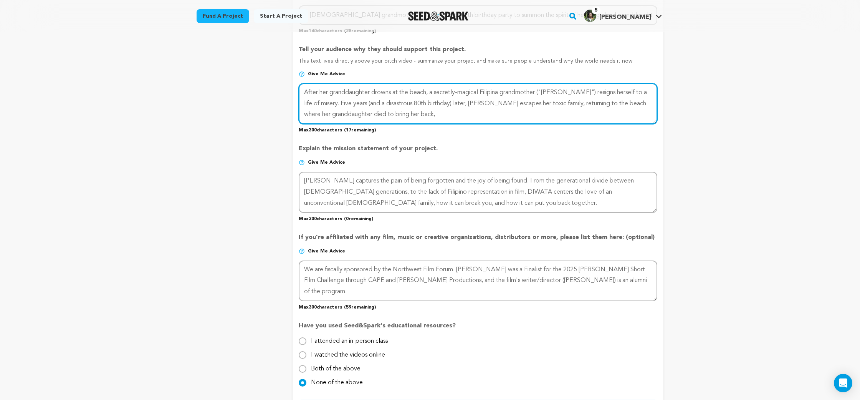
click at [344, 116] on textarea at bounding box center [478, 103] width 359 height 41
click at [361, 104] on textarea at bounding box center [478, 103] width 359 height 41
click at [368, 102] on textarea at bounding box center [478, 103] width 359 height 41
click at [529, 103] on textarea at bounding box center [478, 103] width 359 height 41
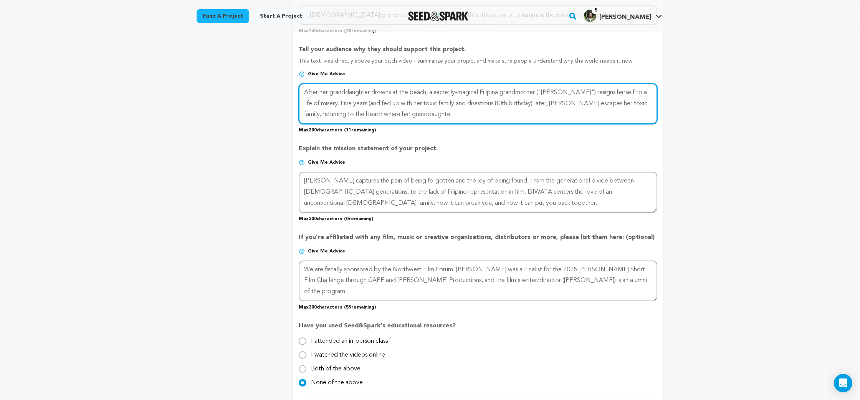
click at [529, 103] on textarea at bounding box center [478, 103] width 359 height 41
click at [525, 104] on textarea at bounding box center [478, 103] width 359 height 41
click at [552, 106] on textarea at bounding box center [478, 103] width 359 height 41
drag, startPoint x: 552, startPoint y: 106, endPoint x: 604, endPoint y: 106, distance: 52.6
click at [604, 106] on textarea at bounding box center [478, 103] width 359 height 41
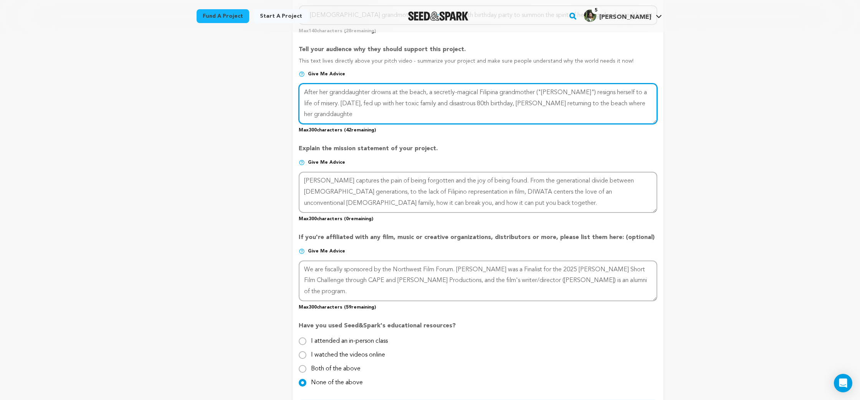
click at [561, 104] on textarea at bounding box center [478, 103] width 359 height 41
drag, startPoint x: 565, startPoint y: 94, endPoint x: 321, endPoint y: 104, distance: 243.7
click at [321, 104] on textarea at bounding box center [478, 103] width 359 height 41
click at [600, 103] on textarea at bounding box center [478, 104] width 359 height 41
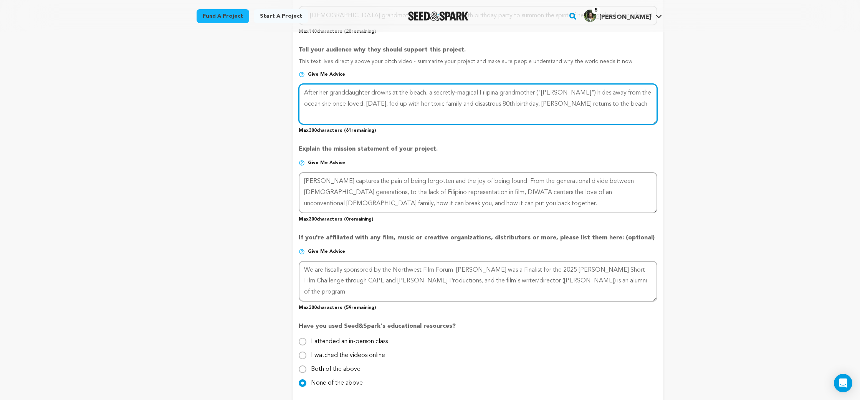
click at [600, 103] on textarea at bounding box center [478, 104] width 359 height 41
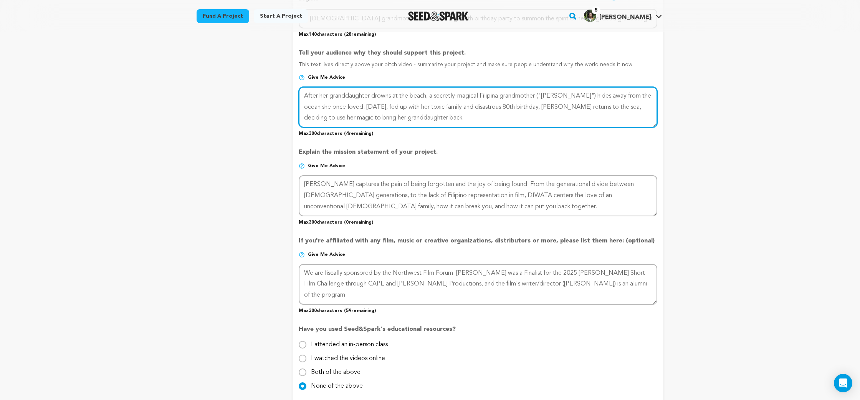
scroll to position [427, 0]
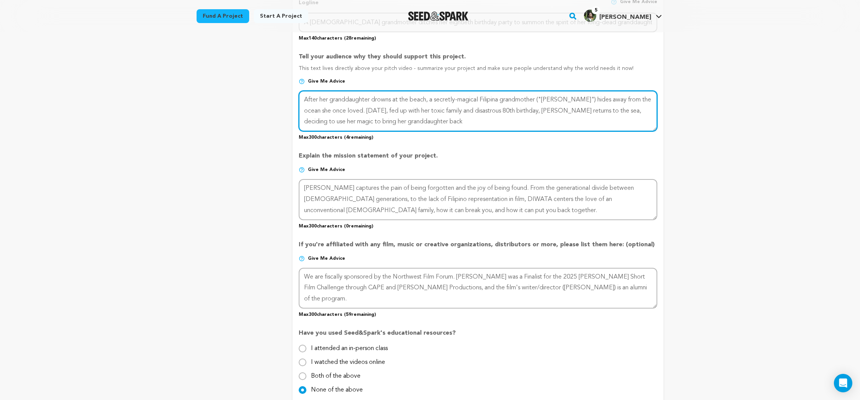
click at [618, 110] on textarea at bounding box center [478, 111] width 359 height 41
drag, startPoint x: 618, startPoint y: 110, endPoint x: 610, endPoint y: 113, distance: 8.6
click at [610, 113] on textarea at bounding box center [478, 111] width 359 height 41
click at [611, 112] on textarea at bounding box center [478, 111] width 359 height 41
drag, startPoint x: 611, startPoint y: 112, endPoint x: 628, endPoint y: 111, distance: 17.7
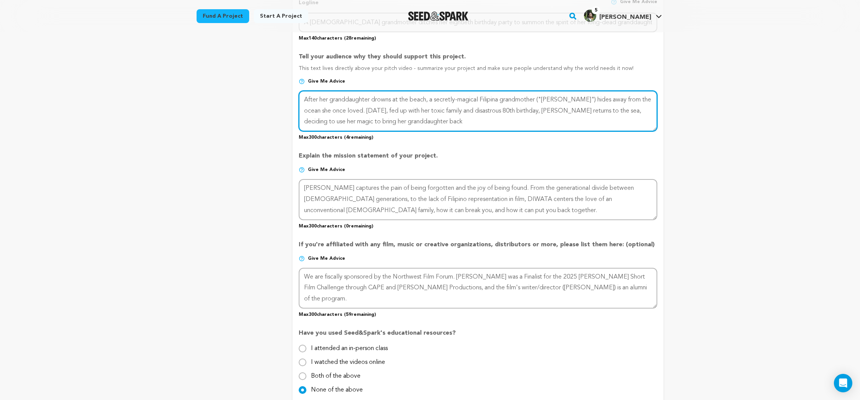
click at [628, 111] on textarea at bounding box center [478, 111] width 359 height 41
click at [622, 113] on textarea at bounding box center [478, 111] width 359 height 41
click at [426, 123] on textarea at bounding box center [478, 113] width 359 height 41
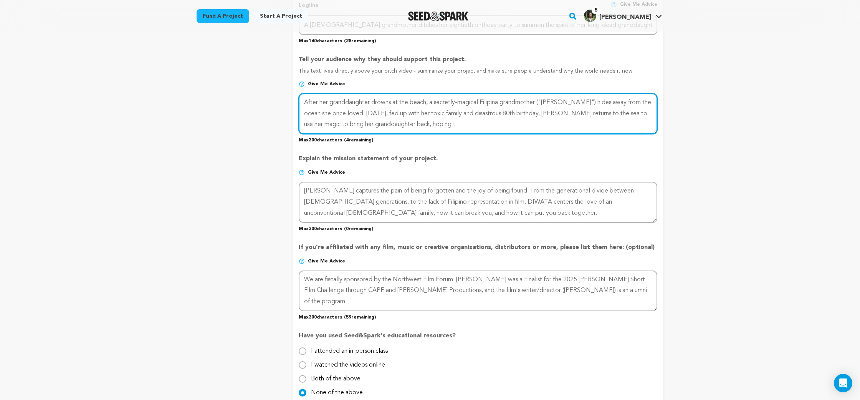
click at [420, 123] on textarea at bounding box center [478, 113] width 359 height 41
click at [584, 97] on textarea at bounding box center [478, 113] width 359 height 41
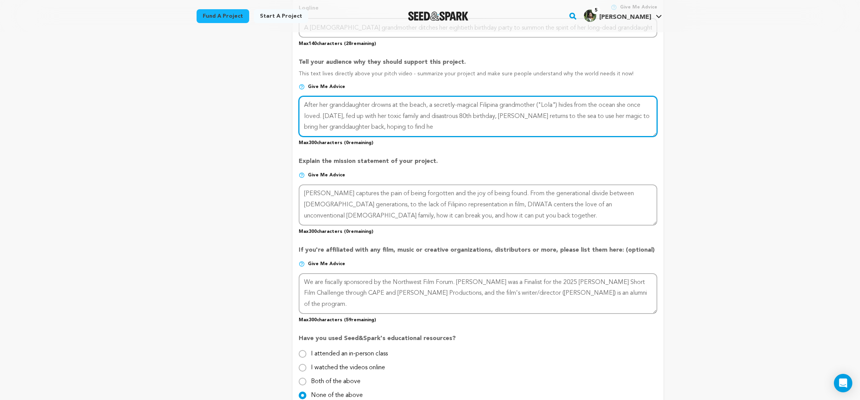
click at [468, 116] on textarea at bounding box center [478, 116] width 359 height 41
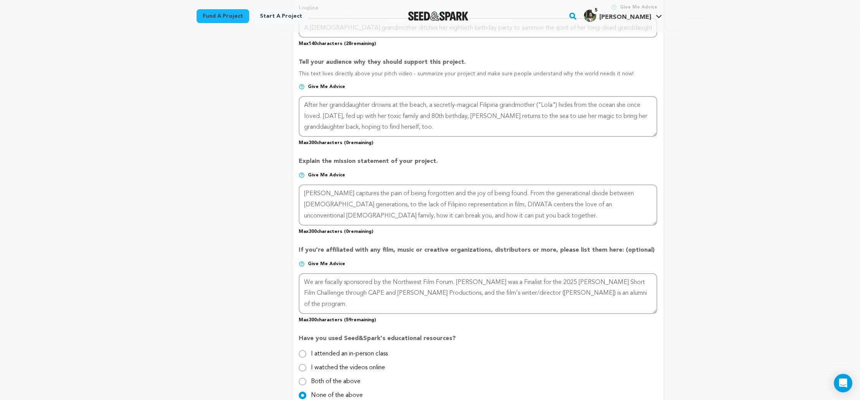
click at [510, 143] on p "Max 300 characters ( 0 remaining)" at bounding box center [478, 141] width 359 height 9
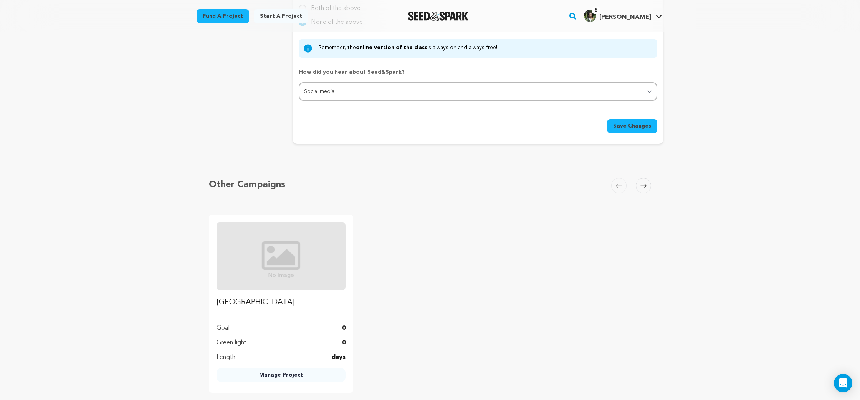
scroll to position [761, 0]
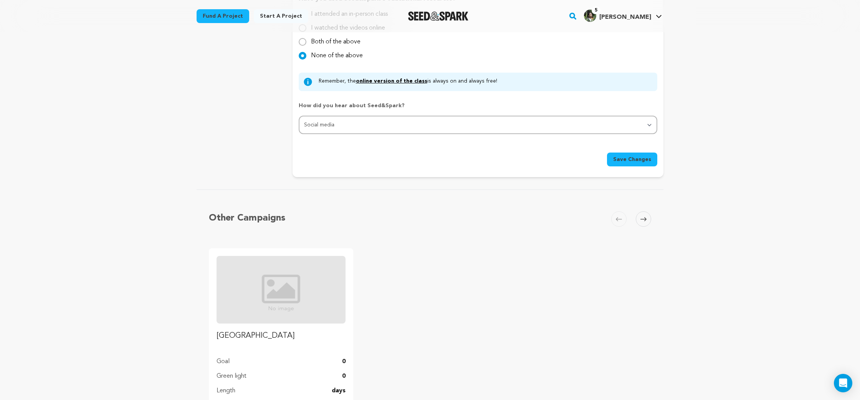
click at [620, 159] on span "Save Changes" at bounding box center [632, 160] width 38 height 8
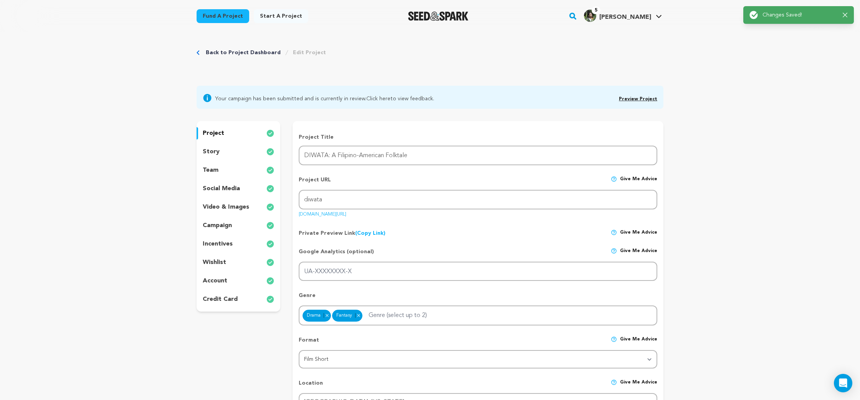
scroll to position [0, 0]
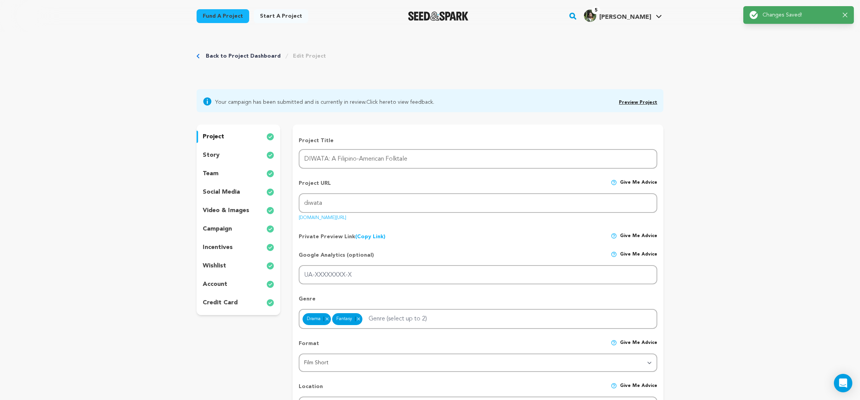
click at [645, 102] on link "Preview Project" at bounding box center [638, 102] width 38 height 5
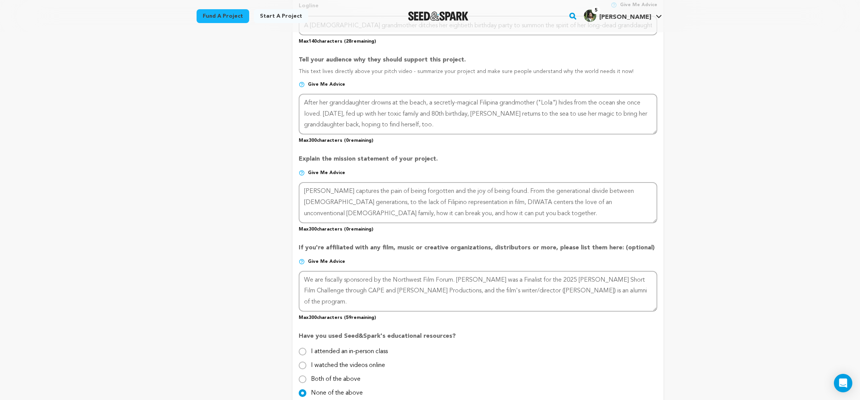
scroll to position [383, 0]
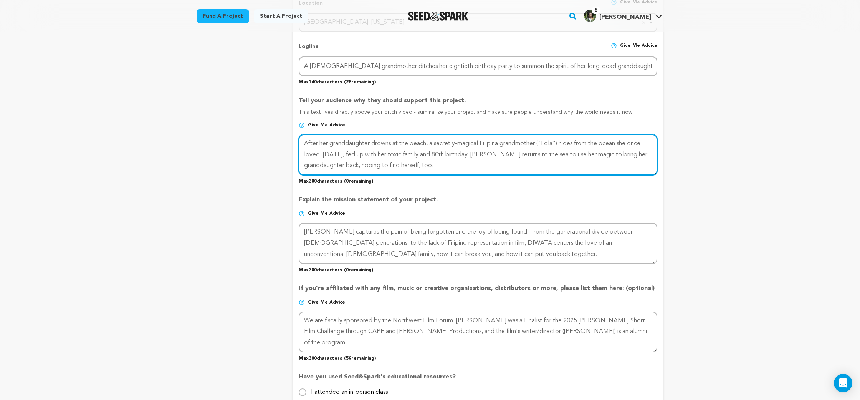
click at [607, 155] on textarea at bounding box center [478, 154] width 359 height 41
click at [367, 164] on textarea at bounding box center [478, 154] width 359 height 41
click at [609, 155] on textarea at bounding box center [478, 154] width 359 height 41
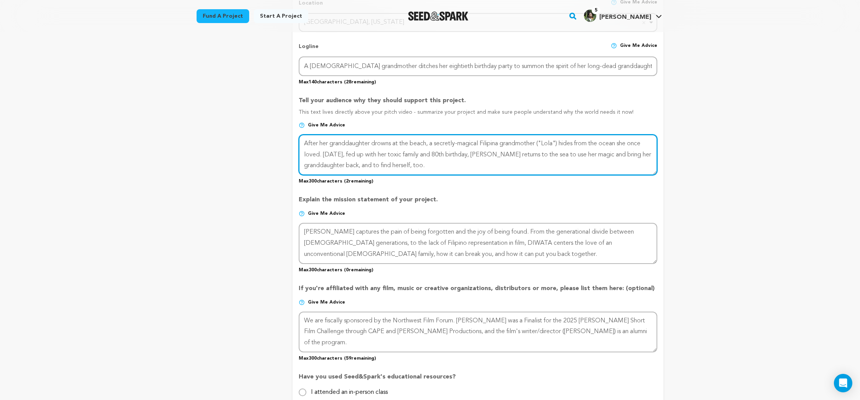
click at [438, 159] on textarea at bounding box center [478, 154] width 359 height 41
click at [559, 155] on textarea at bounding box center [478, 154] width 359 height 41
drag, startPoint x: 559, startPoint y: 155, endPoint x: 554, endPoint y: 156, distance: 5.1
click at [554, 156] on textarea at bounding box center [478, 154] width 359 height 41
click at [612, 156] on textarea at bounding box center [478, 154] width 359 height 41
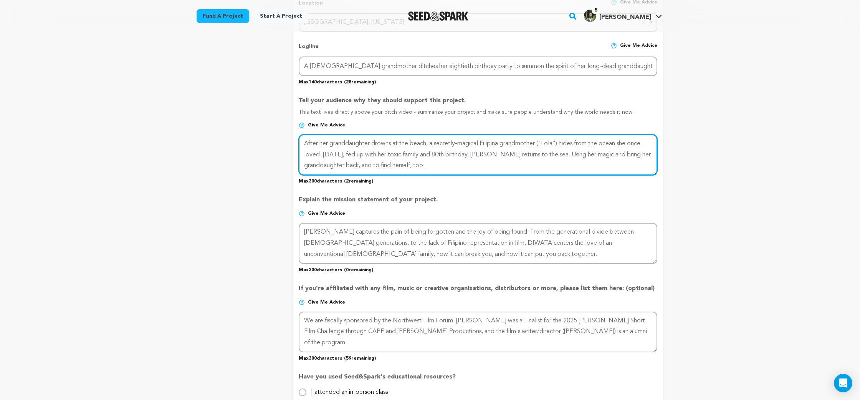
click at [612, 156] on textarea at bounding box center [478, 154] width 359 height 41
click at [347, 163] on textarea at bounding box center [478, 154] width 359 height 41
drag, startPoint x: 347, startPoint y: 163, endPoint x: 411, endPoint y: 162, distance: 64.2
click at [411, 162] on textarea at bounding box center [478, 154] width 359 height 41
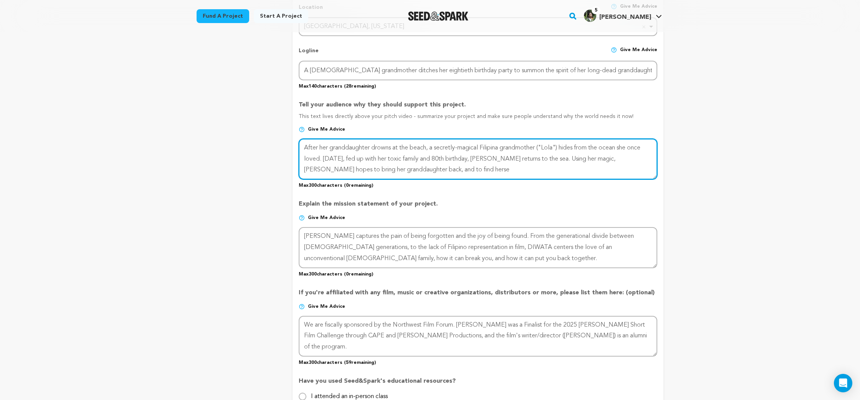
scroll to position [382, 0]
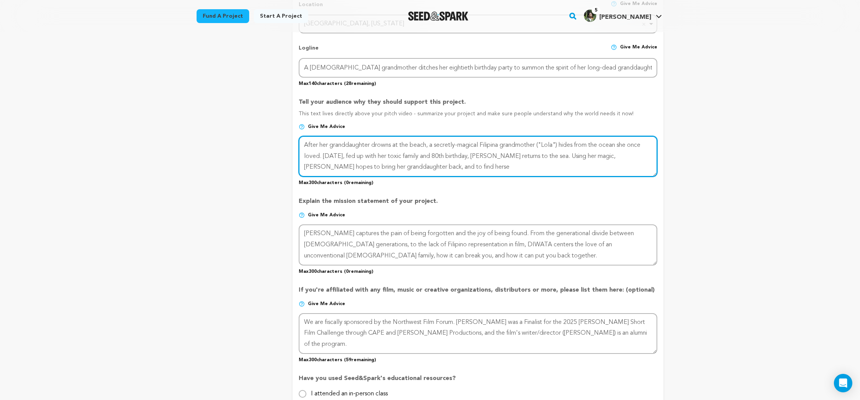
click at [566, 157] on textarea at bounding box center [478, 156] width 359 height 41
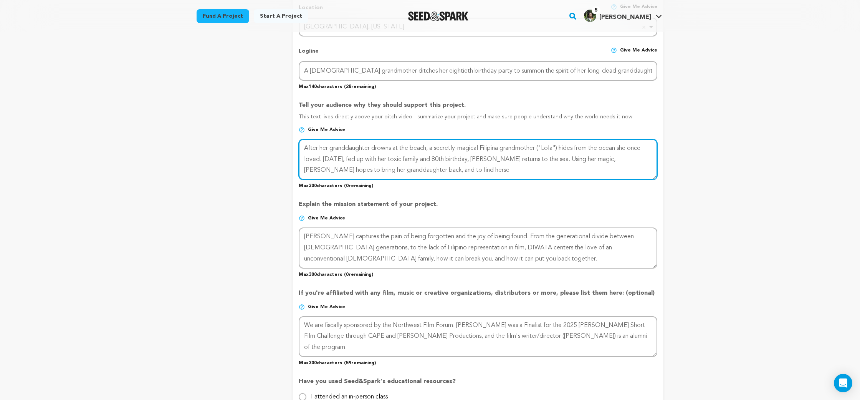
scroll to position [378, 0]
drag, startPoint x: 567, startPoint y: 157, endPoint x: 628, endPoint y: 177, distance: 64.0
click at [628, 177] on textarea at bounding box center [478, 159] width 359 height 41
click at [566, 157] on textarea at bounding box center [478, 158] width 359 height 41
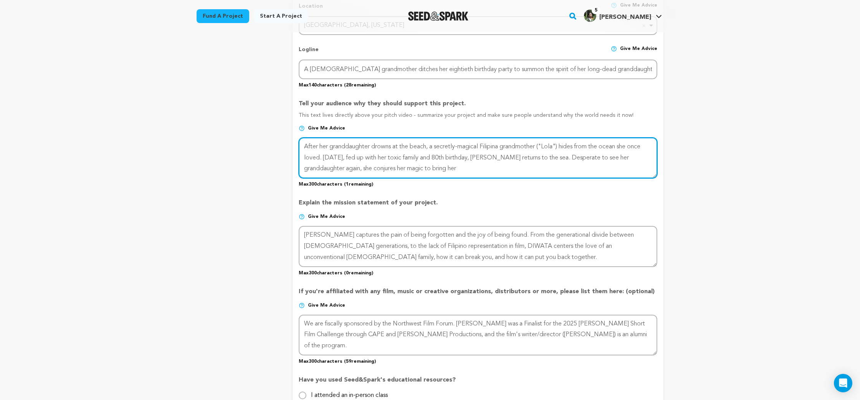
click at [566, 157] on textarea at bounding box center [478, 158] width 359 height 41
click at [371, 169] on textarea at bounding box center [478, 158] width 359 height 41
click at [563, 157] on textarea at bounding box center [478, 158] width 359 height 41
drag, startPoint x: 563, startPoint y: 157, endPoint x: 568, endPoint y: 172, distance: 15.9
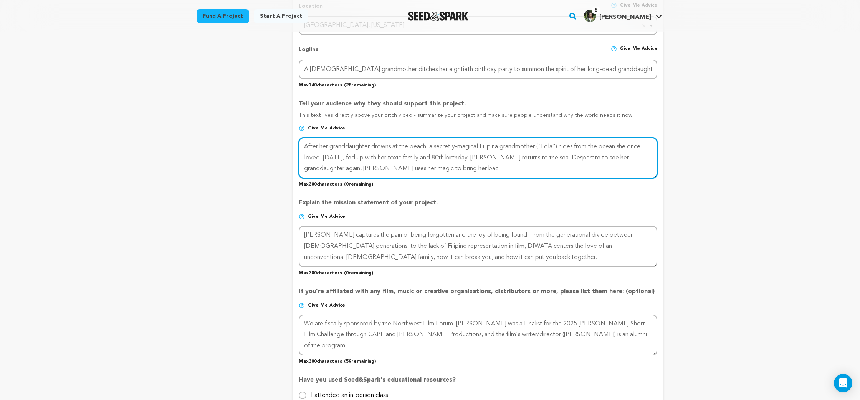
click at [568, 172] on textarea at bounding box center [478, 158] width 359 height 41
click at [624, 155] on textarea at bounding box center [478, 158] width 359 height 41
drag, startPoint x: 624, startPoint y: 155, endPoint x: 639, endPoint y: 156, distance: 15.4
click at [639, 156] on textarea at bounding box center [478, 158] width 359 height 41
click at [396, 147] on textarea at bounding box center [478, 158] width 359 height 41
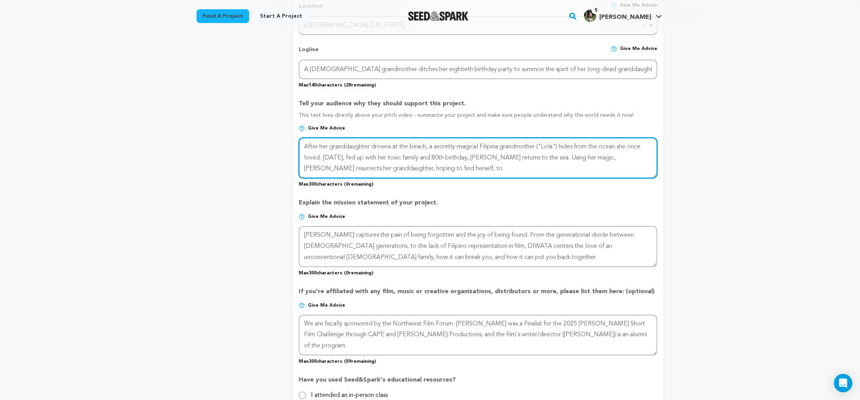
drag, startPoint x: 396, startPoint y: 147, endPoint x: 413, endPoint y: 145, distance: 16.7
click at [413, 145] on textarea at bounding box center [478, 158] width 359 height 41
type textarea "After her granddaughter drowns, a secretly-magical Filipina grandmother ("[PERS…"
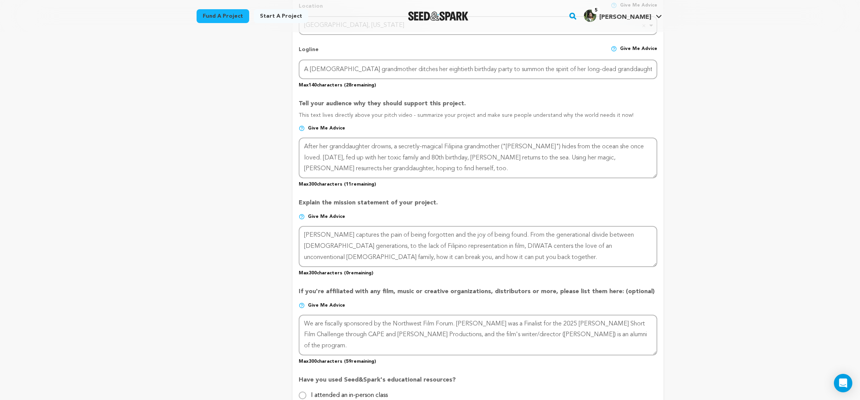
click at [206, 168] on div "project story team social media video & images campaign incentives wishlist" at bounding box center [239, 151] width 84 height 814
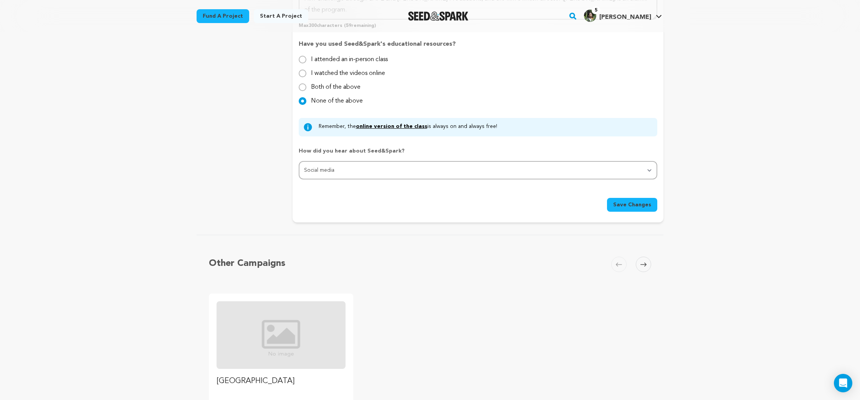
click at [629, 210] on button "Save Changes" at bounding box center [632, 205] width 50 height 14
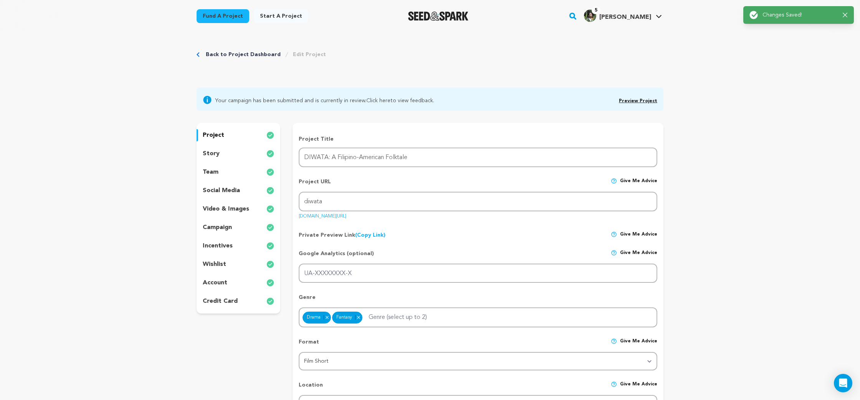
scroll to position [0, 0]
click at [634, 104] on link "Preview Project" at bounding box center [638, 102] width 38 height 5
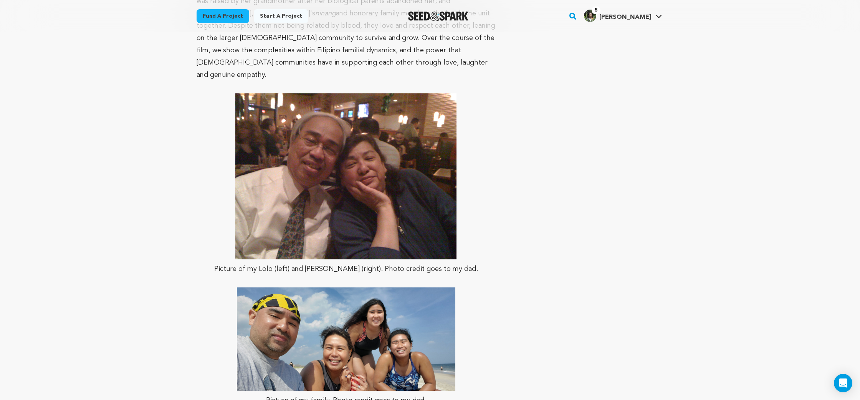
scroll to position [3350, 0]
